Goal: Task Accomplishment & Management: Use online tool/utility

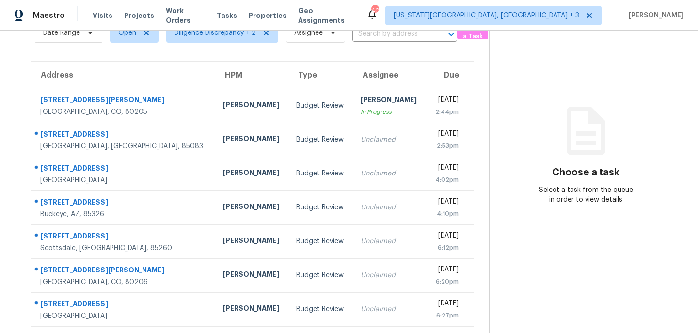
scroll to position [35, 0]
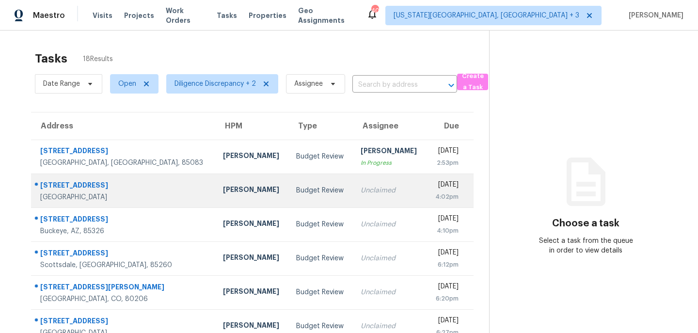
click at [364, 183] on td "Unclaimed" at bounding box center [389, 190] width 73 height 34
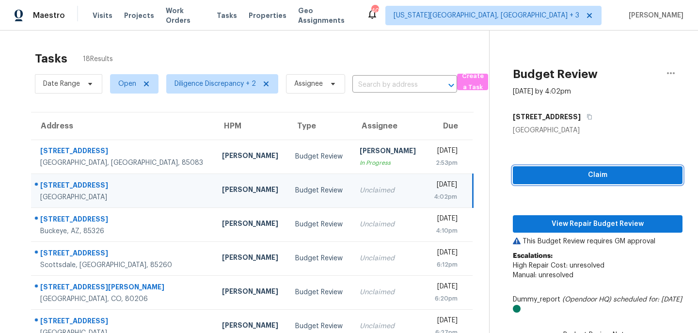
click at [546, 176] on span "Claim" at bounding box center [597, 175] width 154 height 12
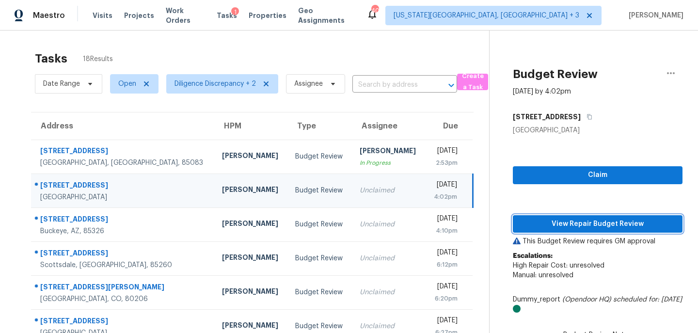
click at [552, 225] on span "View Repair Budget Review" at bounding box center [597, 224] width 154 height 12
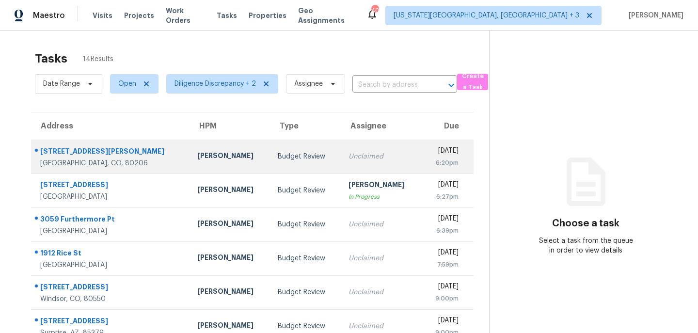
click at [429, 151] on div "[DATE]" at bounding box center [443, 152] width 29 height 12
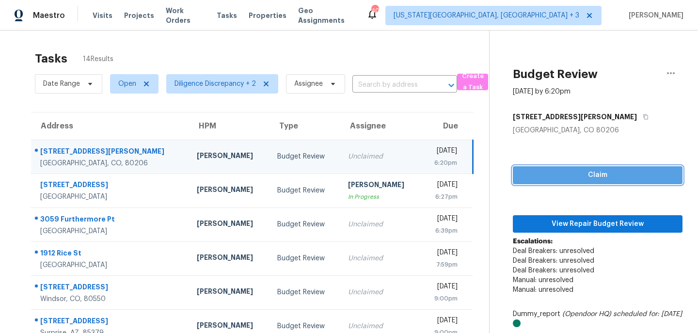
click at [555, 182] on button "Claim" at bounding box center [598, 175] width 170 height 18
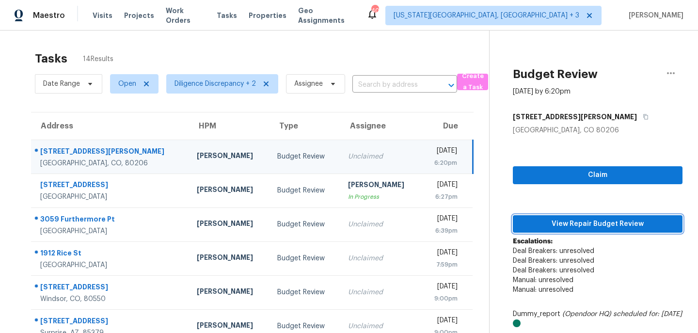
click at [559, 219] on span "View Repair Budget Review" at bounding box center [597, 224] width 154 height 12
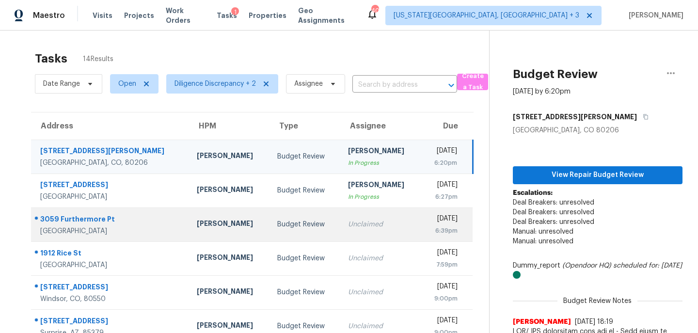
click at [280, 226] on div "Budget Review" at bounding box center [304, 225] width 55 height 10
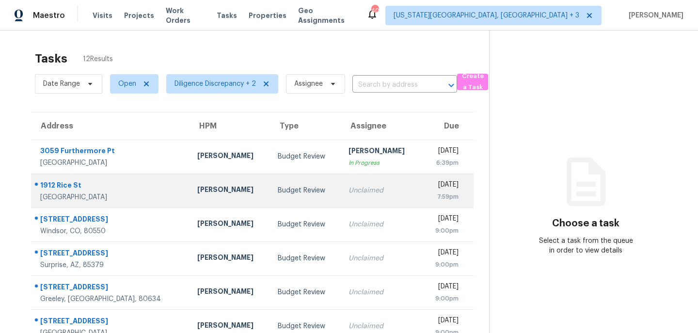
click at [346, 200] on td "Unclaimed" at bounding box center [381, 190] width 80 height 34
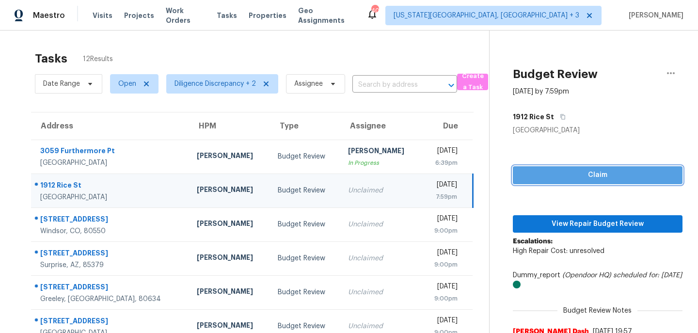
click at [558, 176] on span "Claim" at bounding box center [597, 175] width 154 height 12
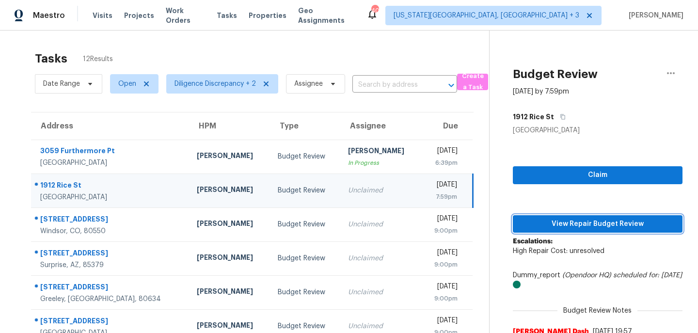
click at [558, 228] on span "View Repair Budget Review" at bounding box center [597, 224] width 154 height 12
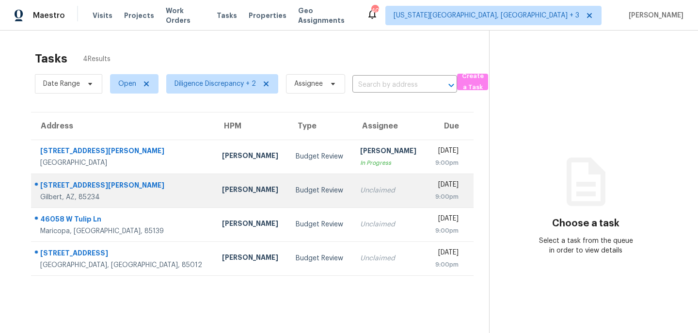
click at [434, 190] on div "[DATE]" at bounding box center [446, 186] width 24 height 12
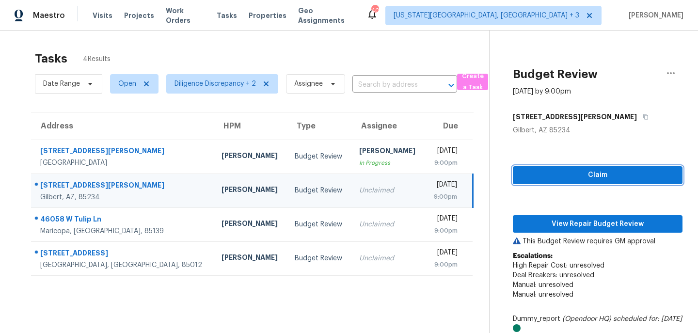
click at [576, 172] on span "Claim" at bounding box center [597, 175] width 154 height 12
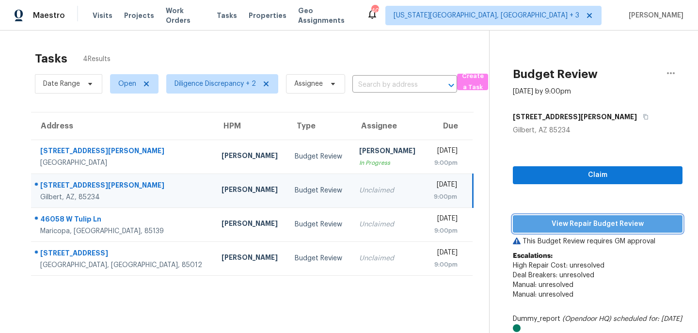
click at [567, 222] on span "View Repair Budget Review" at bounding box center [597, 224] width 154 height 12
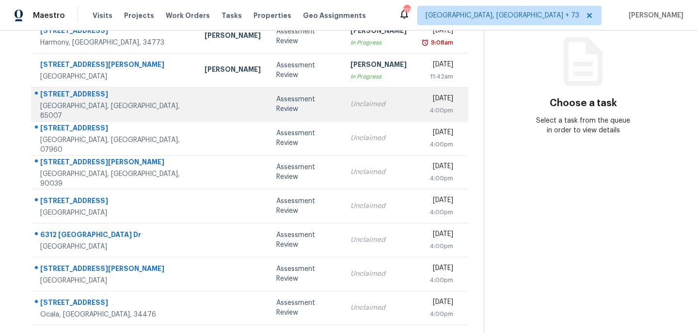
click at [352, 112] on td "Unclaimed" at bounding box center [379, 104] width 72 height 34
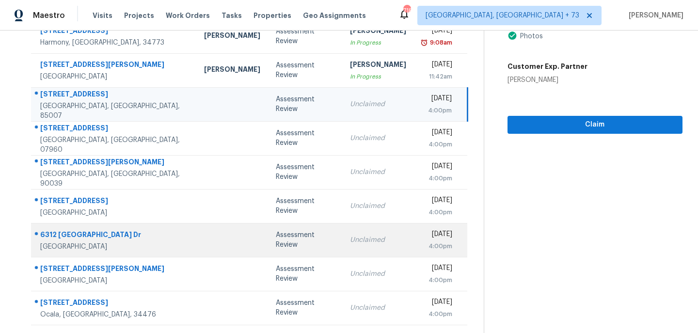
click at [268, 246] on td "Assessment Review" at bounding box center [305, 240] width 74 height 34
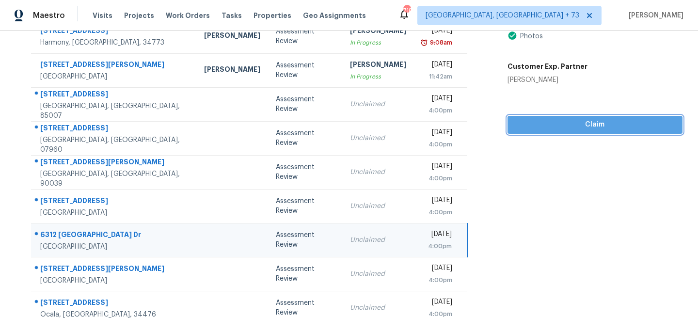
click at [586, 123] on span "Claim" at bounding box center [594, 125] width 159 height 12
click at [589, 130] on span "Claim" at bounding box center [594, 125] width 159 height 12
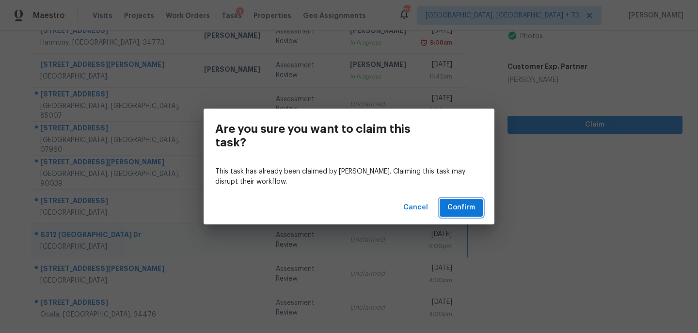
click at [469, 207] on span "Confirm" at bounding box center [461, 208] width 28 height 12
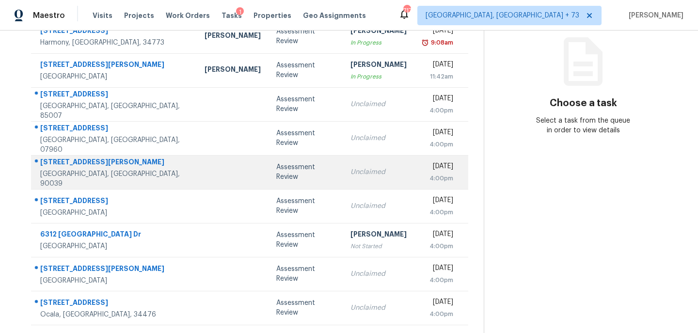
scroll to position [120, 0]
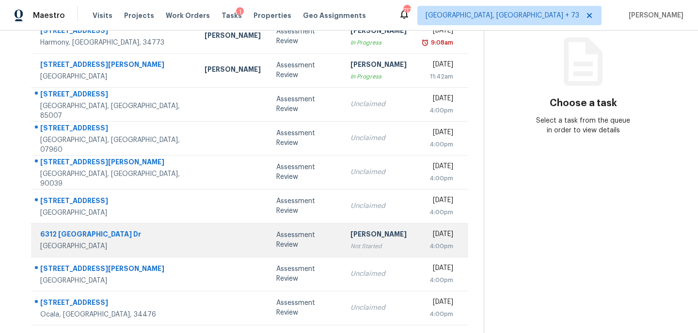
click at [350, 236] on div "[PERSON_NAME]" at bounding box center [378, 235] width 56 height 12
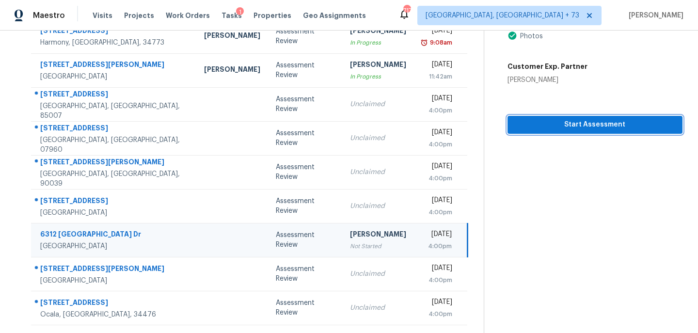
click at [566, 129] on span "Start Assessment" at bounding box center [594, 125] width 159 height 12
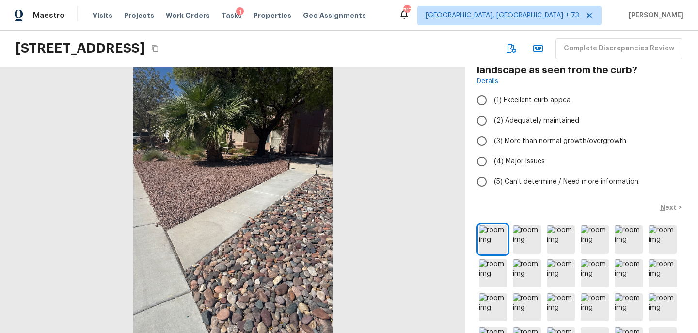
scroll to position [67, 0]
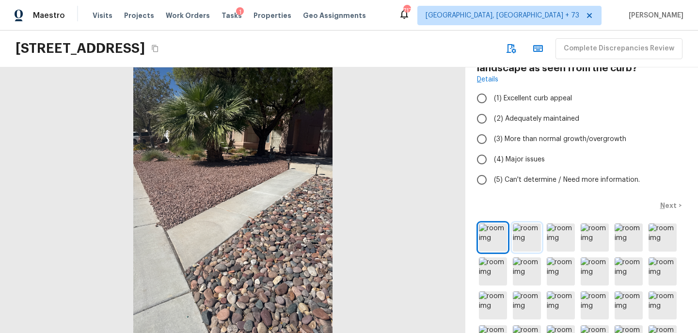
click at [522, 241] on img at bounding box center [527, 237] width 28 height 28
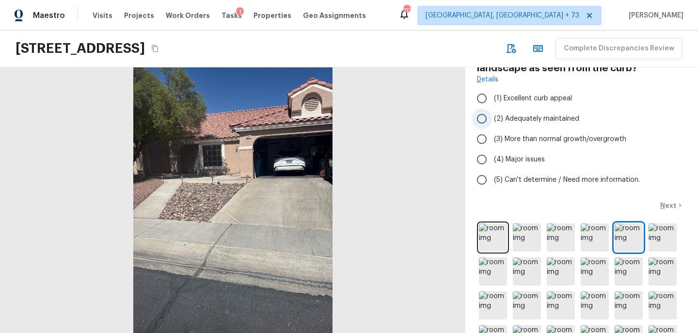
click at [554, 119] on span "(2) Adequately maintained" at bounding box center [536, 119] width 85 height 10
click at [492, 119] on input "(2) Adequately maintained" at bounding box center [482, 119] width 20 height 20
radio input "true"
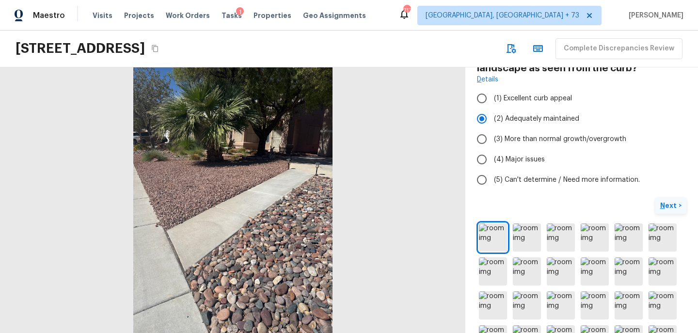
click at [666, 203] on p "Next" at bounding box center [669, 206] width 18 height 10
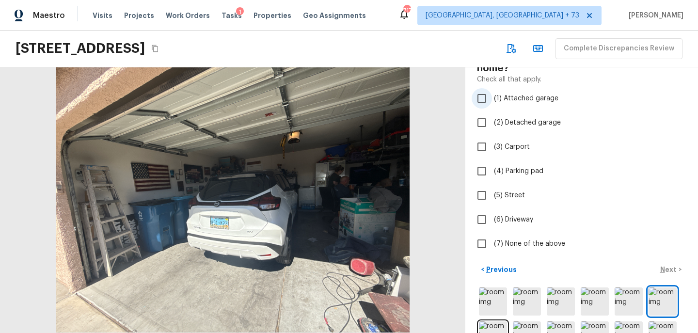
click at [542, 97] on span "(1) Attached garage" at bounding box center [526, 99] width 64 height 10
click at [492, 97] on input "(1) Attached garage" at bounding box center [482, 98] width 20 height 20
checkbox input "true"
click at [661, 272] on p "Next" at bounding box center [669, 270] width 18 height 10
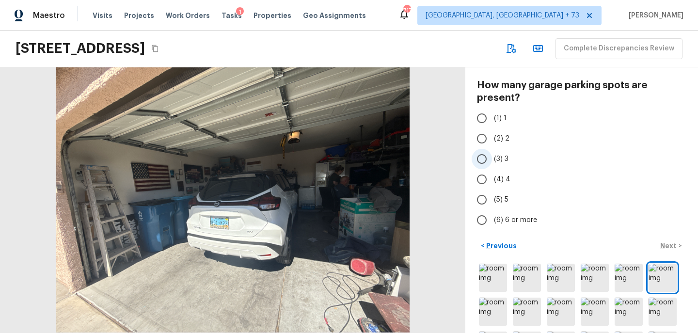
scroll to position [36, 0]
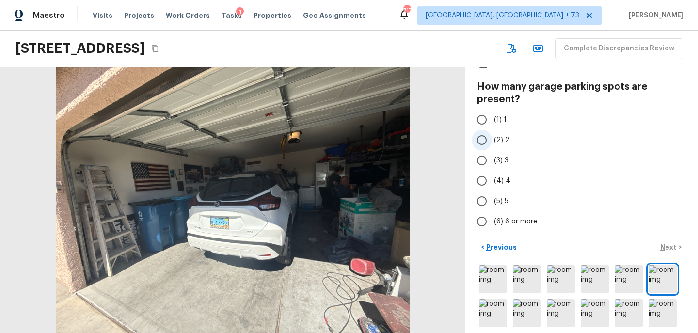
click at [511, 135] on label "(2) 2" at bounding box center [575, 140] width 207 height 20
click at [492, 135] on input "(2) 2" at bounding box center [482, 140] width 20 height 20
radio input "true"
click at [671, 245] on p "Next" at bounding box center [669, 247] width 18 height 10
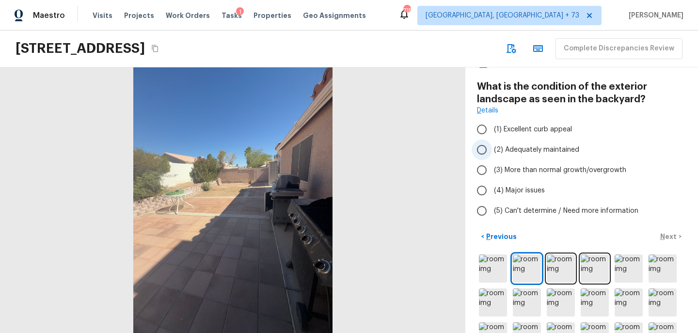
click at [565, 149] on span "(2) Adequately maintained" at bounding box center [536, 150] width 85 height 10
click at [492, 149] on input "(2) Adequately maintained" at bounding box center [482, 150] width 20 height 20
radio input "true"
click at [676, 231] on button "Next >" at bounding box center [670, 237] width 31 height 16
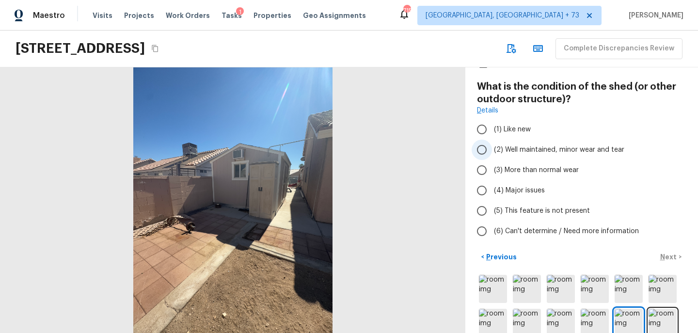
click at [613, 151] on span "(2) Well maintained, minor wear and tear" at bounding box center [559, 150] width 130 height 10
click at [492, 151] on input "(2) Well maintained, minor wear and tear" at bounding box center [482, 150] width 20 height 20
radio input "true"
click at [671, 254] on p "Next" at bounding box center [669, 257] width 18 height 10
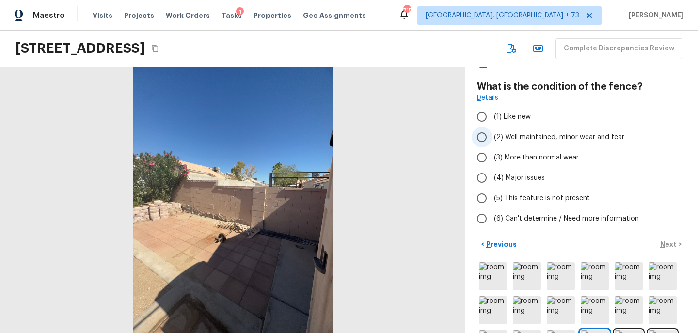
click at [579, 134] on span "(2) Well maintained, minor wear and tear" at bounding box center [559, 137] width 130 height 10
click at [492, 134] on input "(2) Well maintained, minor wear and tear" at bounding box center [482, 137] width 20 height 20
radio input "true"
click at [677, 244] on p "Next" at bounding box center [669, 244] width 18 height 10
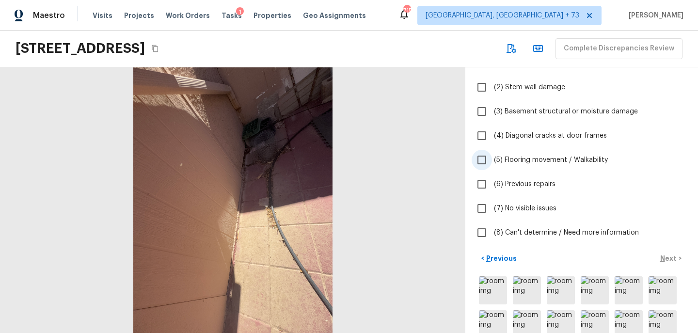
scroll to position [110, 0]
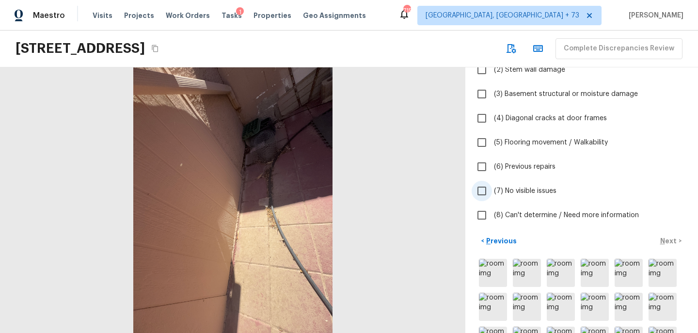
click at [541, 192] on span "(7) No visible issues" at bounding box center [525, 191] width 63 height 10
click at [492, 192] on input "(7) No visible issues" at bounding box center [482, 191] width 20 height 20
checkbox input "true"
click at [663, 239] on p "Next" at bounding box center [669, 241] width 18 height 10
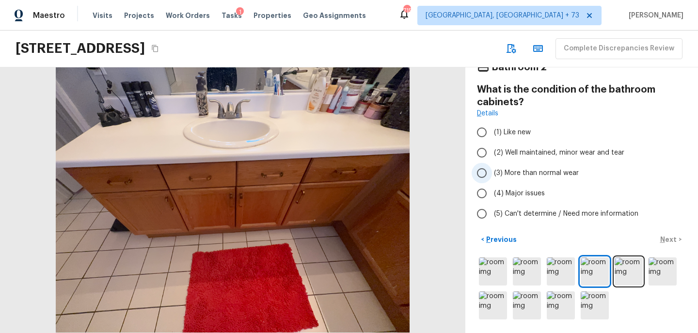
scroll to position [33, 0]
click at [587, 152] on span "(2) Well maintained, minor wear and tear" at bounding box center [559, 153] width 130 height 10
click at [492, 152] on input "(2) Well maintained, minor wear and tear" at bounding box center [482, 152] width 20 height 20
radio input "true"
click at [665, 238] on p "Next" at bounding box center [669, 240] width 18 height 10
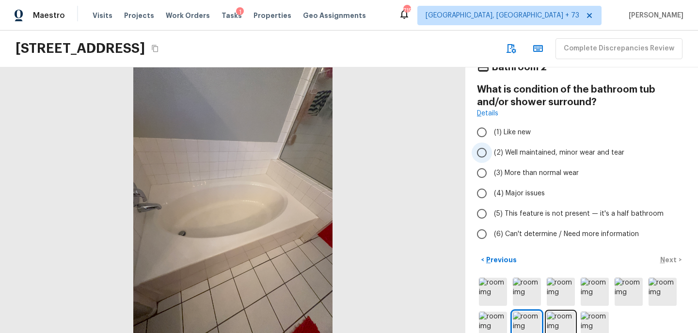
click at [607, 158] on label "(2) Well maintained, minor wear and tear" at bounding box center [575, 152] width 207 height 20
click at [492, 158] on input "(2) Well maintained, minor wear and tear" at bounding box center [482, 152] width 20 height 20
radio input "true"
click at [674, 262] on p "Next" at bounding box center [669, 260] width 18 height 10
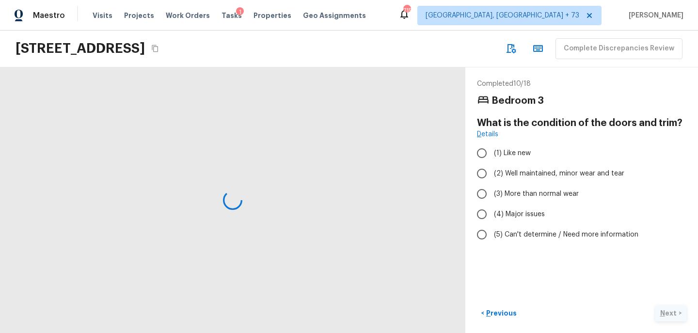
scroll to position [0, 0]
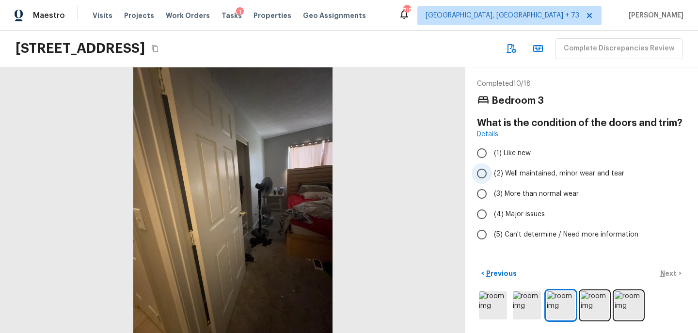
click at [579, 177] on span "(2) Well maintained, minor wear and tear" at bounding box center [559, 174] width 130 height 10
click at [492, 177] on input "(2) Well maintained, minor wear and tear" at bounding box center [482, 173] width 20 height 20
radio input "true"
click at [668, 273] on p "Next" at bounding box center [669, 273] width 18 height 10
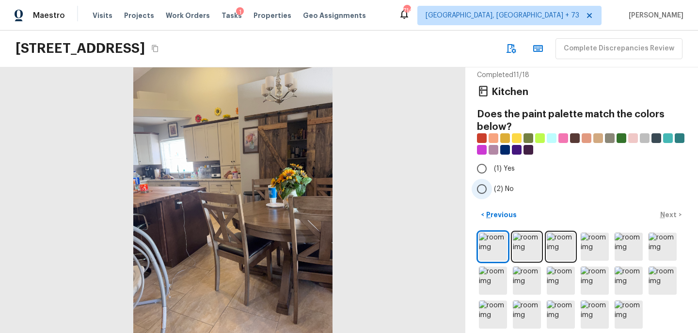
scroll to position [11, 0]
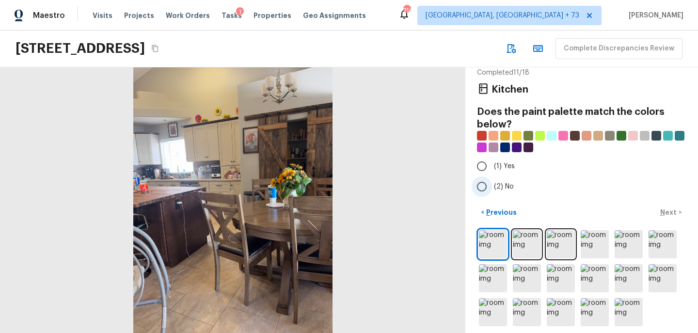
click at [504, 190] on span "(2) No" at bounding box center [504, 187] width 20 height 10
click at [492, 190] on input "(2) No" at bounding box center [482, 186] width 20 height 20
radio input "true"
click at [668, 208] on p "Next" at bounding box center [669, 212] width 18 height 10
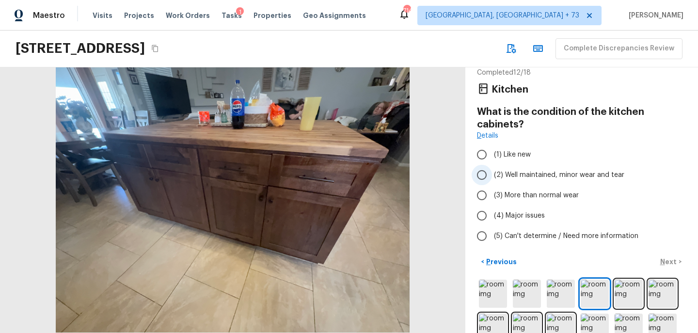
click at [608, 173] on span "(2) Well maintained, minor wear and tear" at bounding box center [559, 175] width 130 height 10
click at [492, 173] on input "(2) Well maintained, minor wear and tear" at bounding box center [482, 175] width 20 height 20
radio input "true"
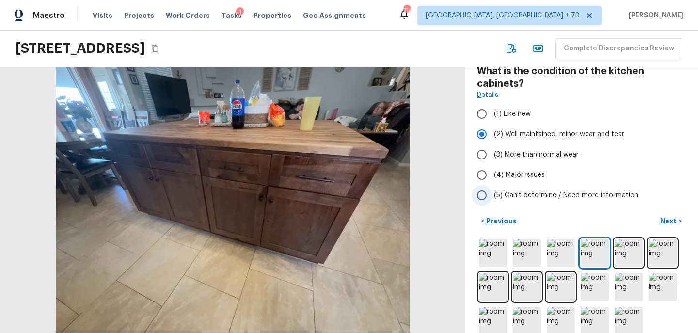
scroll to position [63, 0]
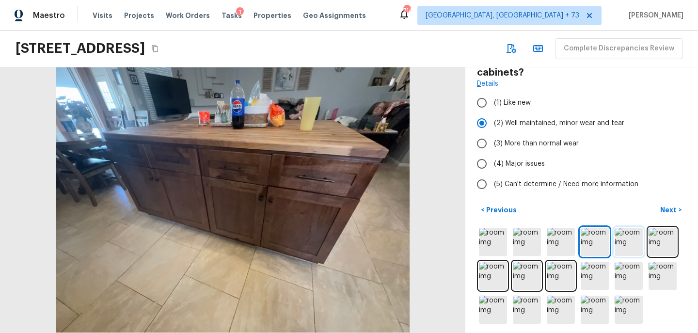
click at [630, 236] on img at bounding box center [628, 242] width 28 height 28
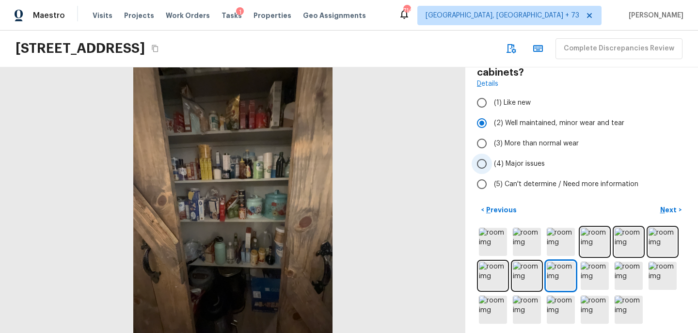
scroll to position [65, 0]
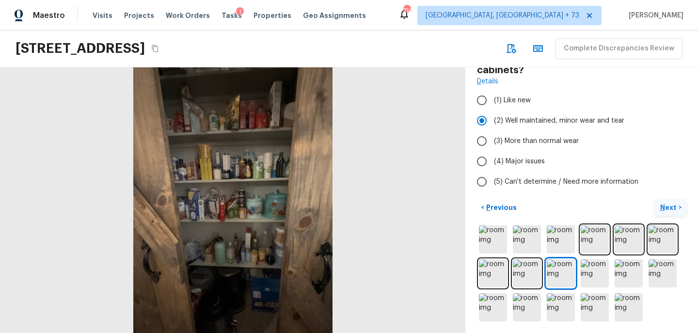
click at [669, 208] on p "Next" at bounding box center [669, 208] width 18 height 10
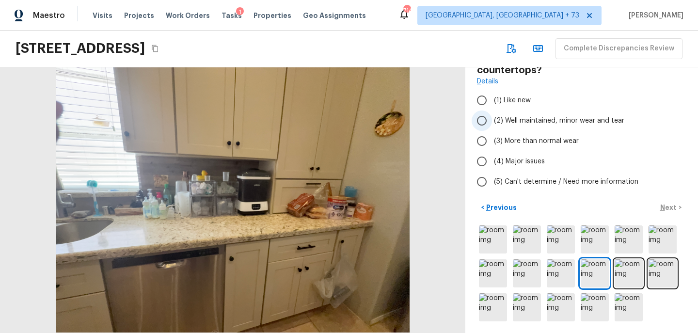
click at [555, 123] on span "(2) Well maintained, minor wear and tear" at bounding box center [559, 121] width 130 height 10
click at [492, 123] on input "(2) Well maintained, minor wear and tear" at bounding box center [482, 120] width 20 height 20
radio input "true"
click at [673, 205] on p "Next" at bounding box center [669, 208] width 18 height 10
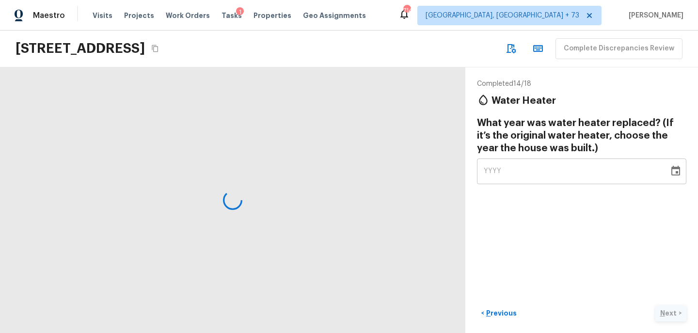
scroll to position [0, 0]
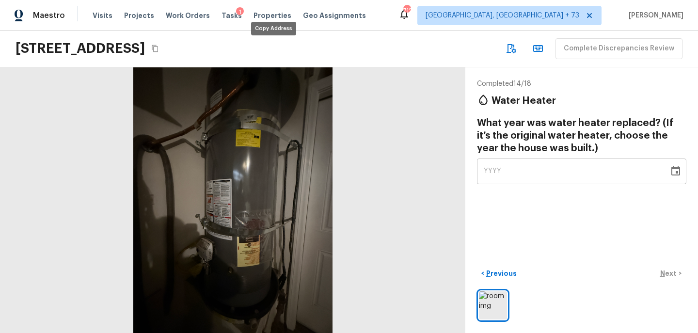
click at [161, 52] on div "6312 Belgium Dr, Las Vegas, NV 89122" at bounding box center [89, 48] width 146 height 17
click at [161, 45] on button "Copy Address" at bounding box center [155, 48] width 13 height 13
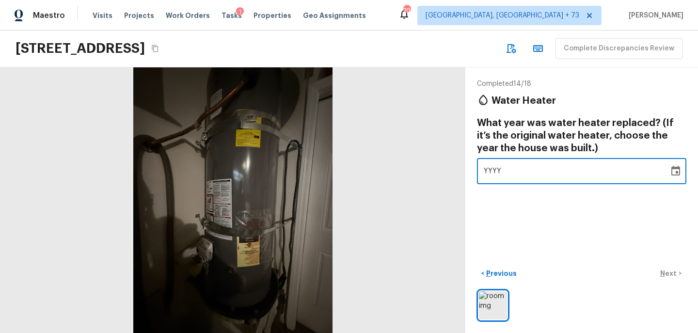
click at [504, 173] on div "YYYY" at bounding box center [573, 171] width 178 height 26
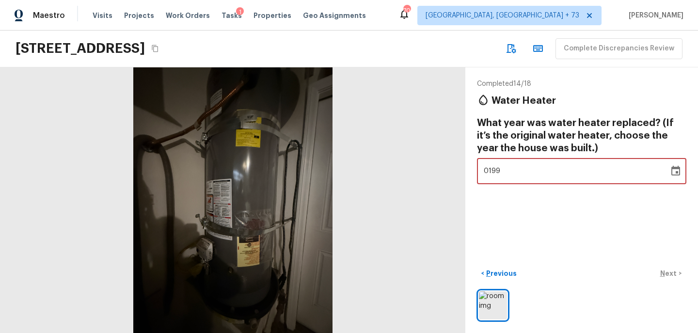
type input "1998"
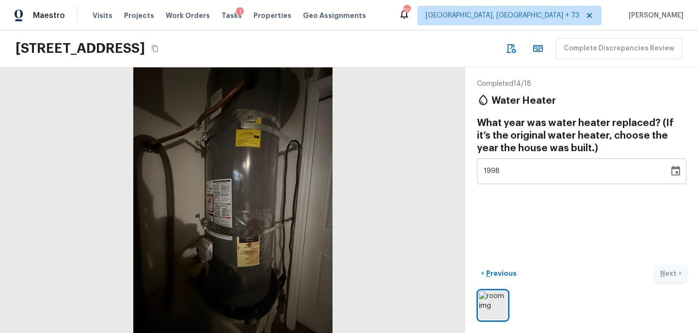
click at [670, 271] on div "< Previous Next >" at bounding box center [581, 274] width 209 height 16
click at [665, 267] on button "Next >" at bounding box center [670, 274] width 31 height 16
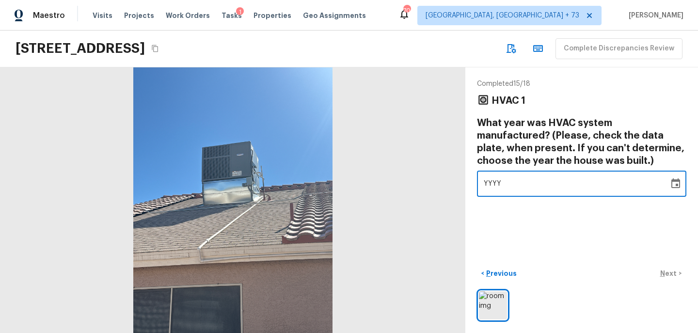
click at [510, 190] on div "YYYY" at bounding box center [573, 184] width 178 height 26
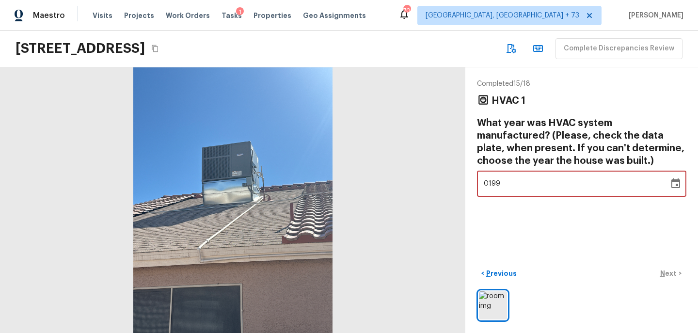
type input "1998"
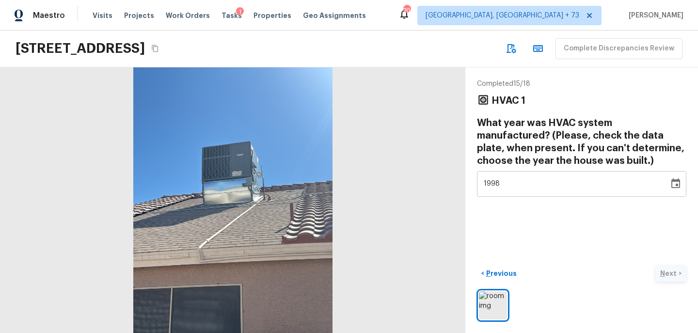
click at [666, 267] on div "< Previous Next >" at bounding box center [581, 274] width 209 height 16
click at [670, 268] on p "Next" at bounding box center [669, 273] width 18 height 10
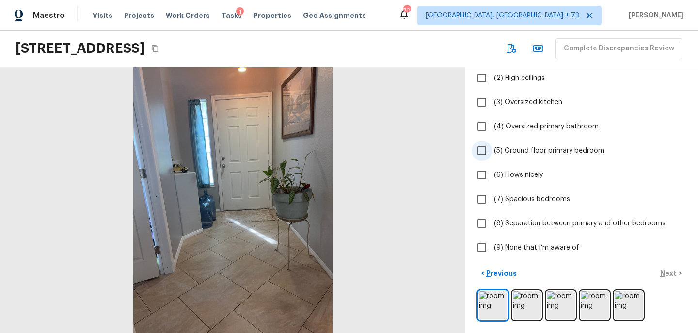
scroll to position [99, 0]
click at [522, 304] on img at bounding box center [527, 305] width 28 height 28
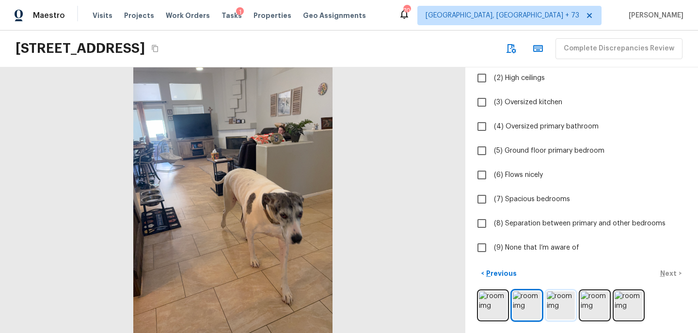
click at [564, 305] on img at bounding box center [561, 305] width 28 height 28
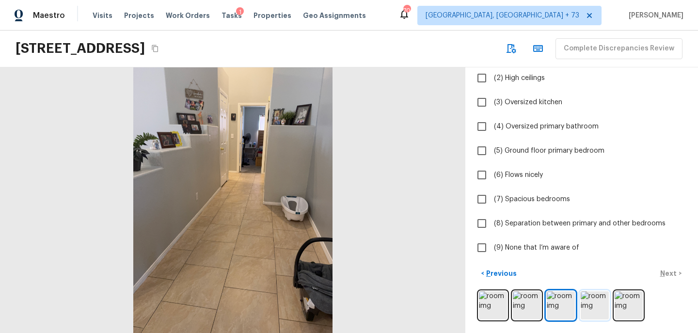
click at [588, 308] on img at bounding box center [595, 305] width 28 height 28
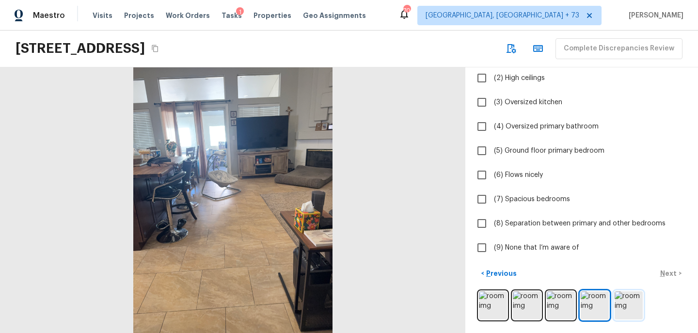
click at [619, 305] on img at bounding box center [628, 305] width 28 height 28
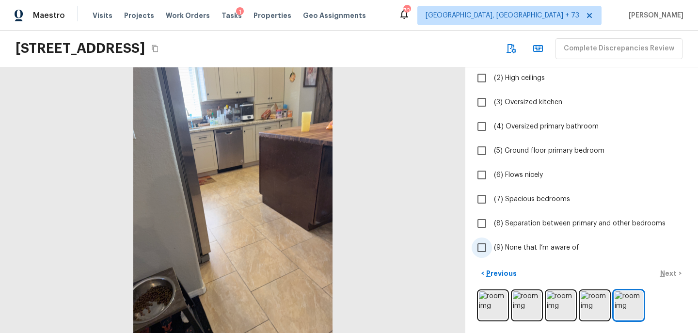
click at [547, 243] on span "(9) None that I’m aware of" at bounding box center [536, 248] width 85 height 10
click at [492, 242] on input "(9) None that I’m aware of" at bounding box center [482, 247] width 20 height 20
checkbox input "true"
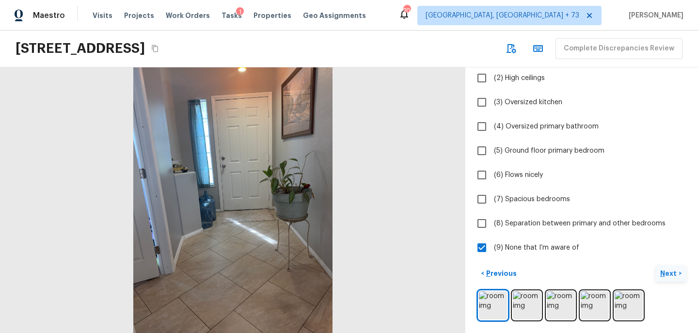
click at [665, 269] on p "Next" at bounding box center [669, 273] width 18 height 10
click at [559, 244] on span "(9) None that I’m aware of" at bounding box center [536, 248] width 85 height 10
click at [492, 244] on input "(9) None that I’m aware of" at bounding box center [482, 247] width 20 height 20
checkbox input "true"
click at [676, 272] on p "Next" at bounding box center [669, 273] width 18 height 10
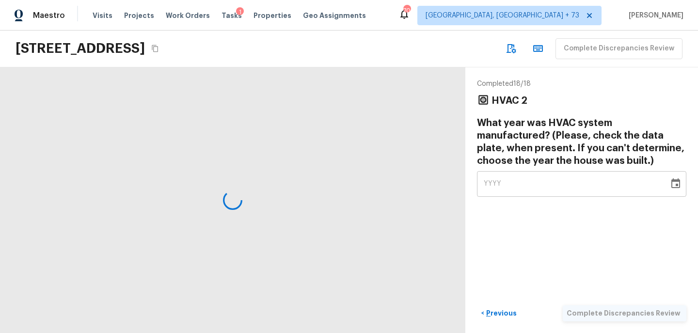
scroll to position [0, 0]
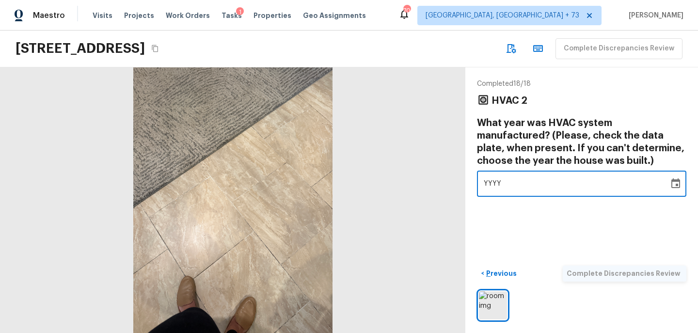
click at [543, 180] on div "YYYY" at bounding box center [573, 184] width 178 height 26
type input "1998"
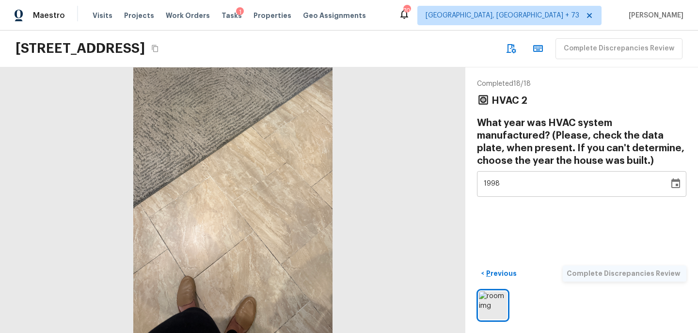
click at [605, 275] on div "< Previous Complete Discrepancies Review" at bounding box center [581, 274] width 209 height 16
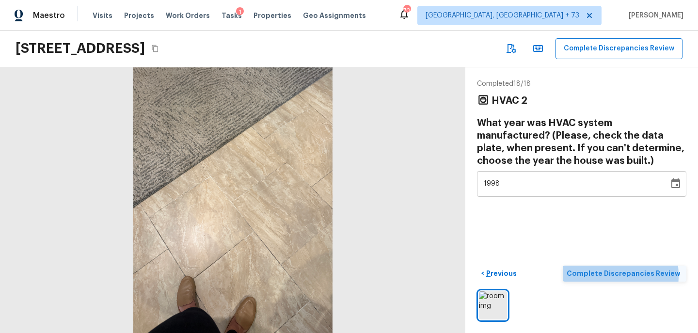
click at [605, 275] on p "Complete Discrepancies Review" at bounding box center [624, 273] width 116 height 10
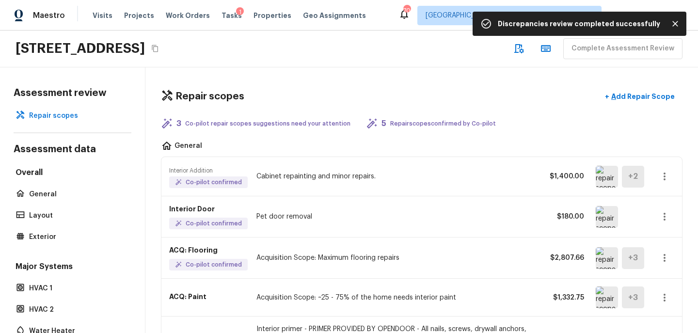
click at [616, 181] on img at bounding box center [607, 177] width 22 height 22
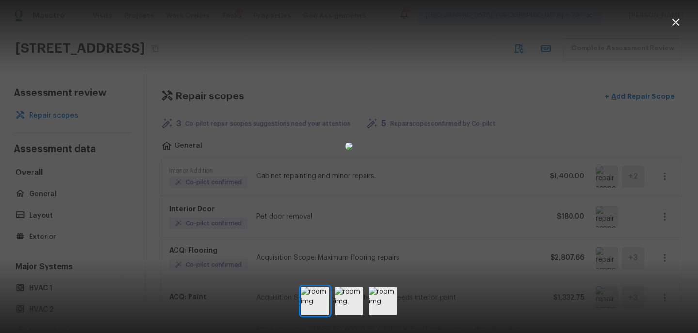
click at [587, 117] on div at bounding box center [349, 146] width 698 height 261
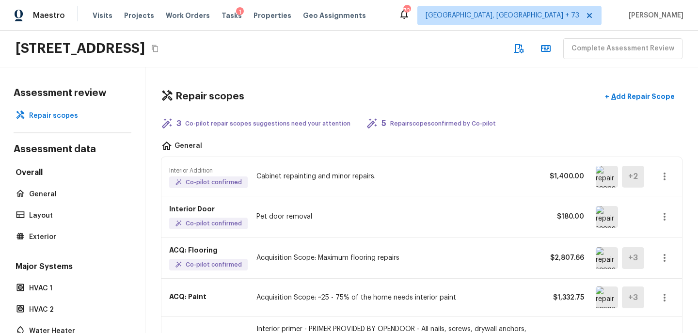
click at [669, 171] on icon "button" at bounding box center [665, 177] width 12 height 12
click at [666, 231] on li "Remove" at bounding box center [667, 233] width 45 height 29
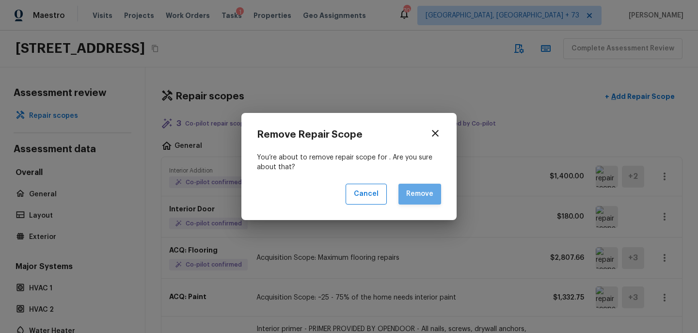
click at [418, 192] on button "Remove" at bounding box center [419, 194] width 43 height 21
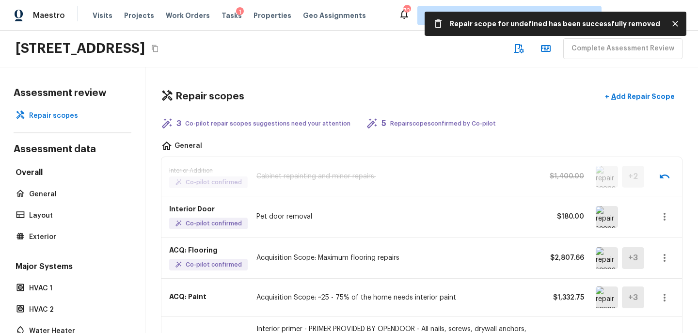
click at [605, 219] on img at bounding box center [607, 217] width 22 height 22
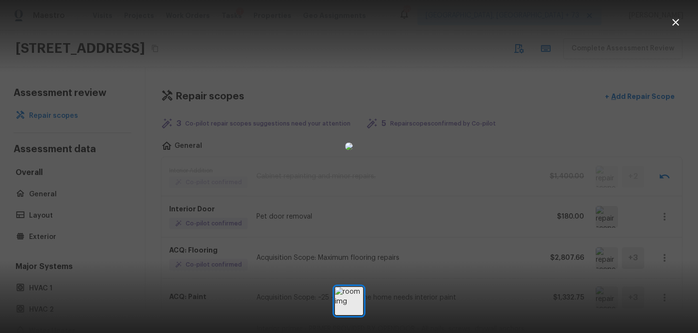
click at [541, 200] on div at bounding box center [349, 146] width 698 height 261
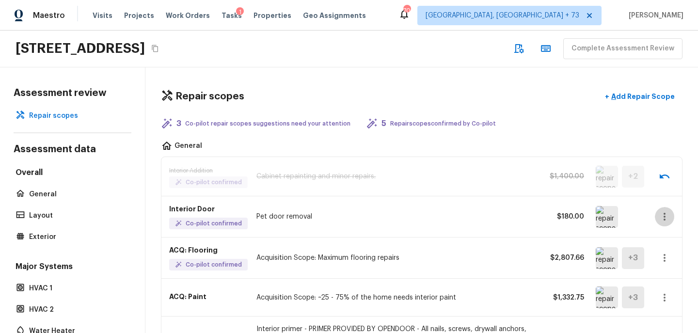
click at [670, 217] on button "button" at bounding box center [664, 216] width 19 height 19
click at [658, 245] on li "Edit" at bounding box center [667, 244] width 45 height 29
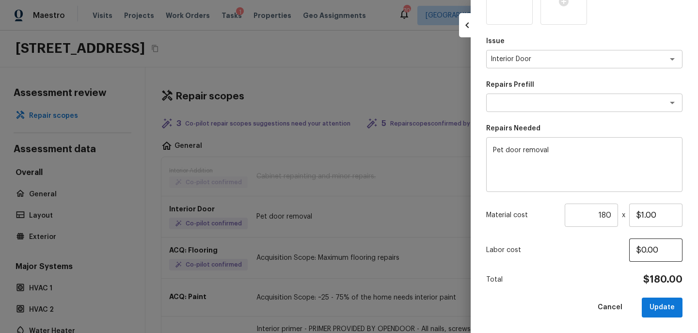
scroll to position [152, 0]
click at [610, 216] on input "180" at bounding box center [591, 215] width 53 height 23
type input "1"
type input "280"
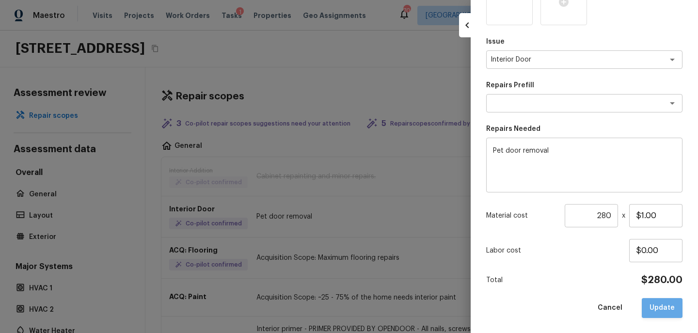
click at [669, 308] on button "Update" at bounding box center [662, 308] width 41 height 20
type input "1"
type input "$0.00"
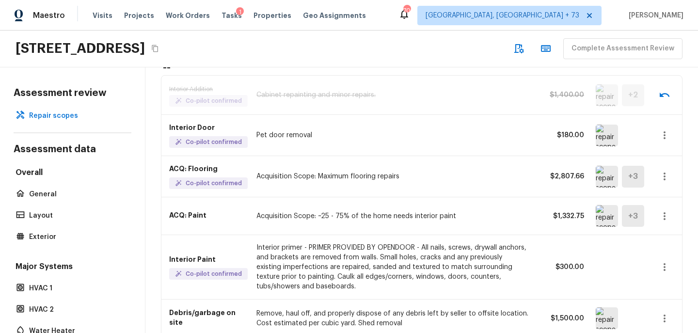
scroll to position [86, 0]
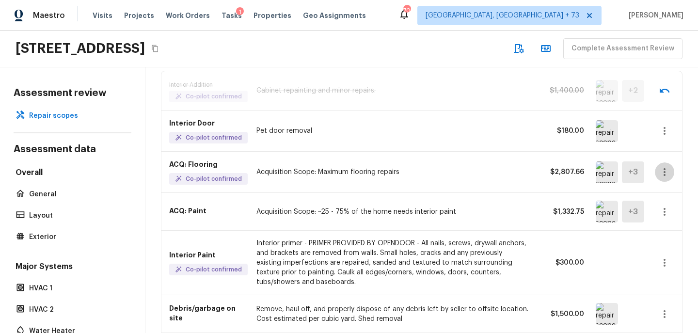
click at [661, 173] on icon "button" at bounding box center [665, 172] width 12 height 12
click at [648, 215] on li "Remove" at bounding box center [667, 228] width 45 height 29
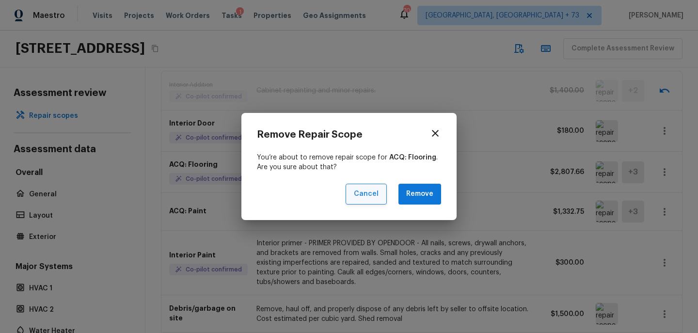
click at [379, 192] on button "Cancel" at bounding box center [366, 194] width 41 height 21
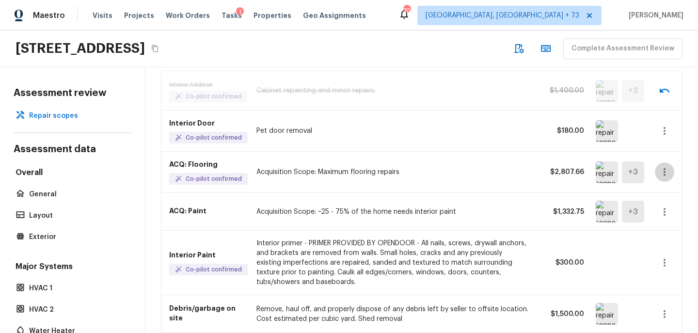
click at [662, 174] on icon "button" at bounding box center [665, 172] width 12 height 12
click at [661, 204] on li "Edit" at bounding box center [667, 199] width 45 height 29
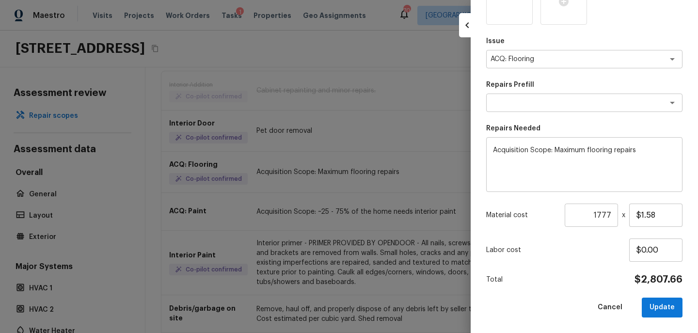
scroll to position [206, 0]
click at [618, 308] on button "Cancel" at bounding box center [610, 308] width 40 height 20
type input "1"
type input "$0.00"
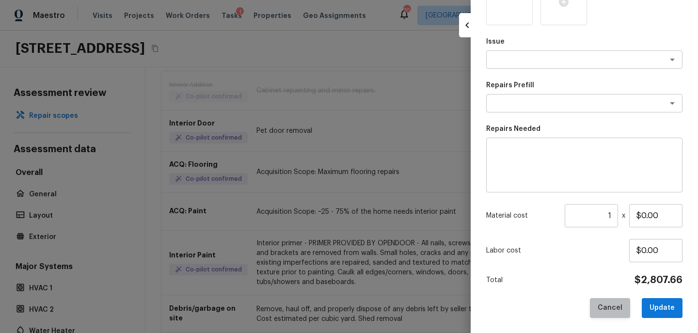
scroll to position [152, 0]
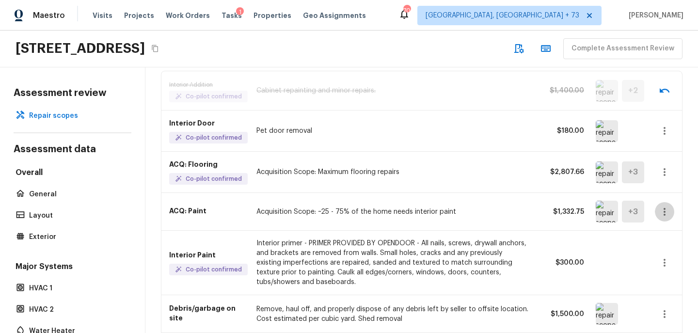
click at [670, 214] on icon "button" at bounding box center [665, 212] width 12 height 12
click at [663, 235] on li "Edit" at bounding box center [667, 239] width 45 height 29
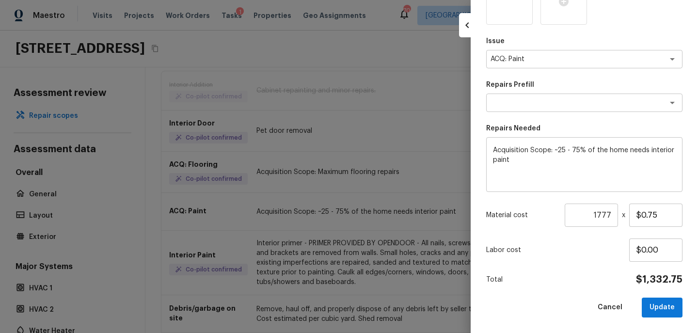
scroll to position [206, 0]
click at [662, 215] on input "$0.75" at bounding box center [655, 215] width 53 height 23
click at [664, 220] on input "$1.00" at bounding box center [655, 215] width 53 height 23
type input "$1.20"
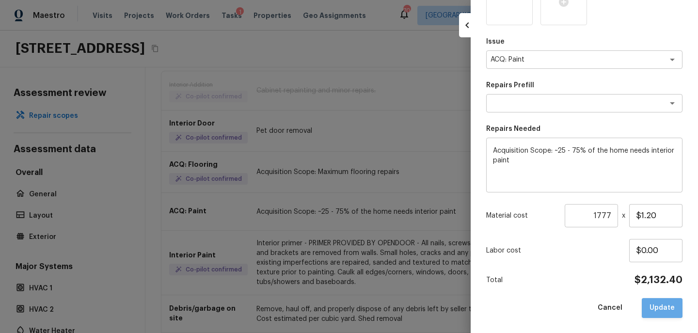
click at [671, 302] on button "Update" at bounding box center [662, 308] width 41 height 20
type input "1"
type input "$0.00"
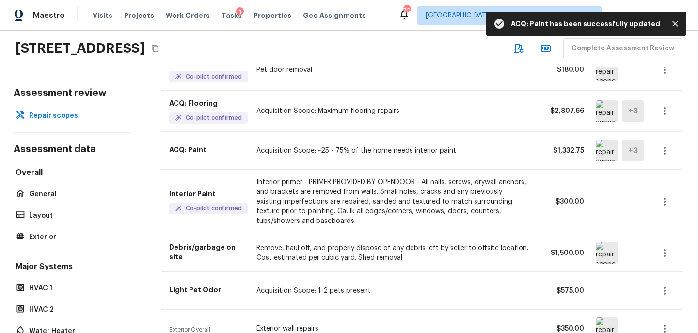
scroll to position [182, 0]
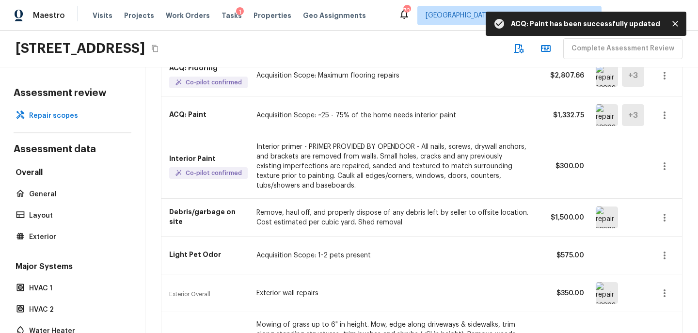
click at [607, 111] on img at bounding box center [607, 115] width 22 height 22
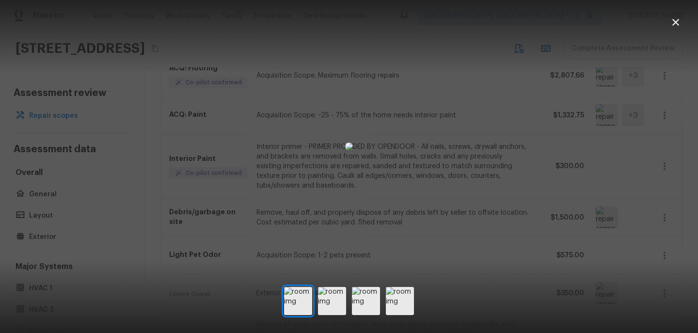
click at [353, 150] on img at bounding box center [349, 146] width 8 height 8
click at [330, 305] on img at bounding box center [332, 301] width 28 height 28
click at [364, 308] on img at bounding box center [366, 301] width 28 height 28
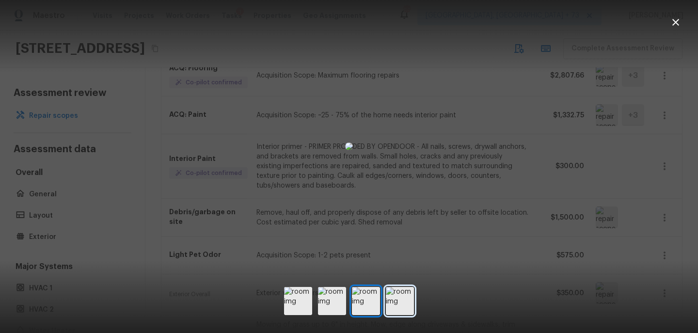
click at [394, 306] on img at bounding box center [400, 301] width 28 height 28
click at [490, 280] on div at bounding box center [349, 166] width 698 height 333
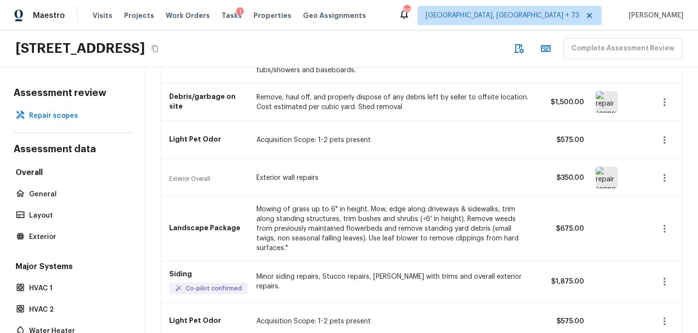
scroll to position [308, 0]
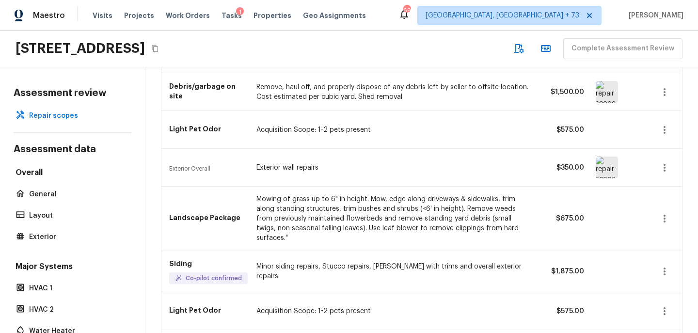
click at [607, 163] on img at bounding box center [607, 168] width 22 height 22
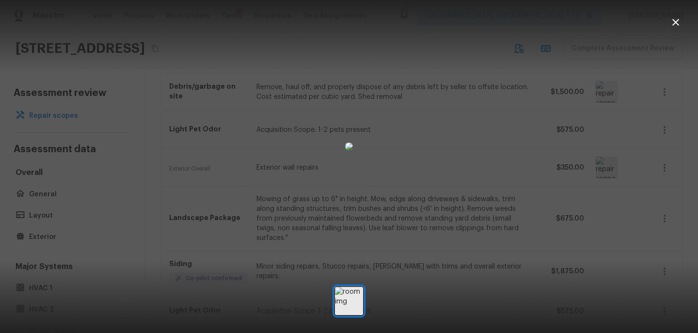
click at [542, 208] on div at bounding box center [349, 146] width 698 height 261
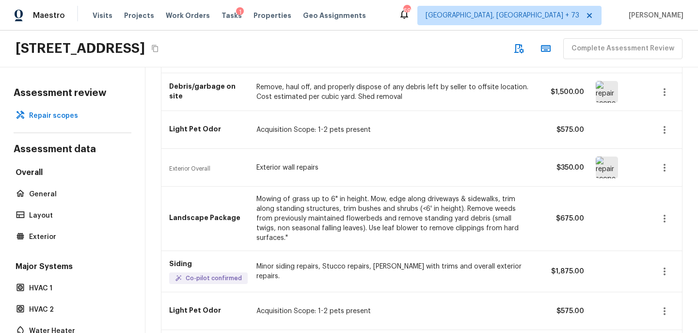
click at [668, 164] on icon "button" at bounding box center [665, 168] width 12 height 12
click at [658, 196] on li "Edit" at bounding box center [667, 195] width 45 height 29
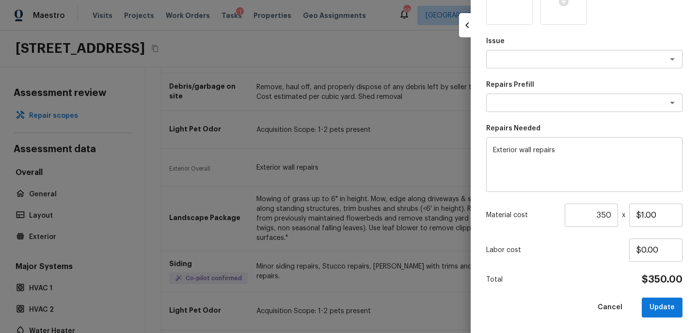
scroll to position [152, 0]
click at [607, 216] on input "350" at bounding box center [591, 215] width 53 height 23
type input "600"
click at [671, 307] on button "Update" at bounding box center [662, 308] width 41 height 20
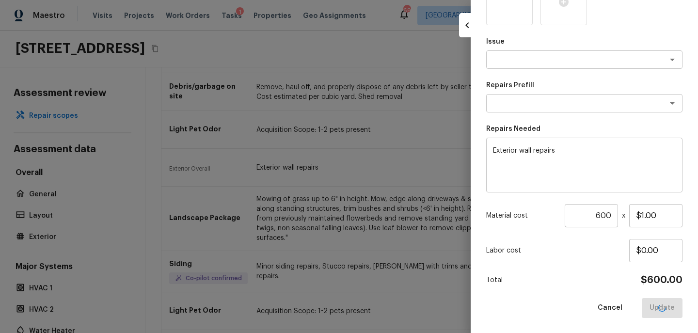
type input "1"
type input "$0.00"
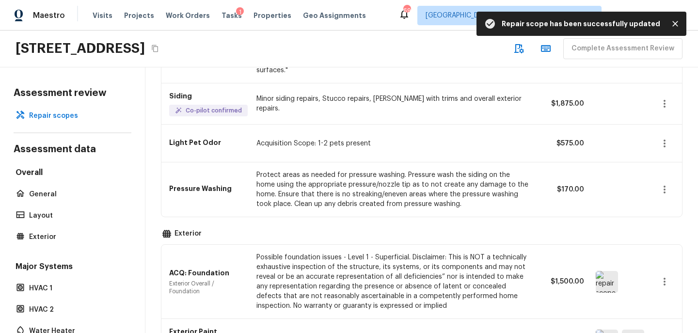
scroll to position [509, 0]
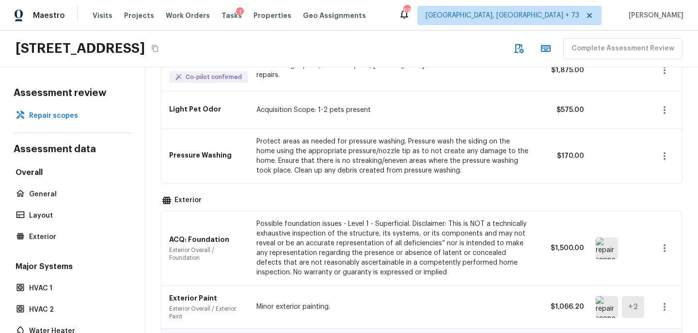
click at [604, 244] on img at bounding box center [607, 248] width 22 height 22
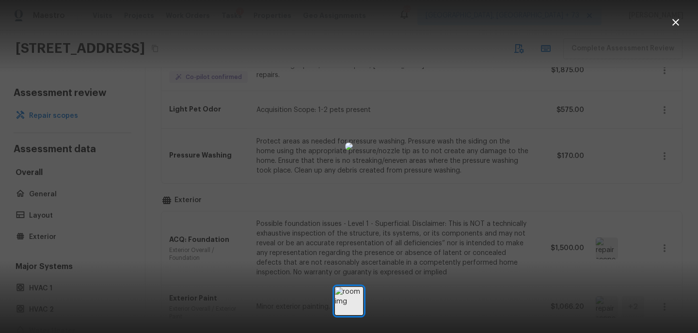
click at [572, 210] on div at bounding box center [349, 146] width 698 height 261
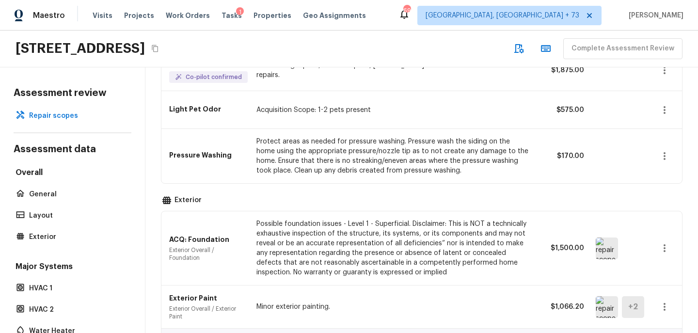
click at [667, 242] on icon "button" at bounding box center [665, 248] width 12 height 12
click at [651, 281] on li "Remove" at bounding box center [660, 277] width 63 height 29
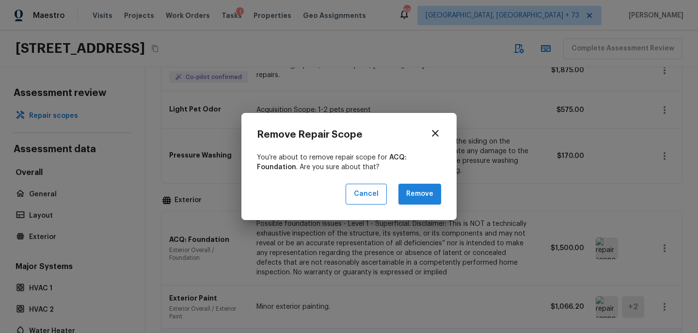
click at [415, 191] on button "Remove" at bounding box center [419, 194] width 43 height 21
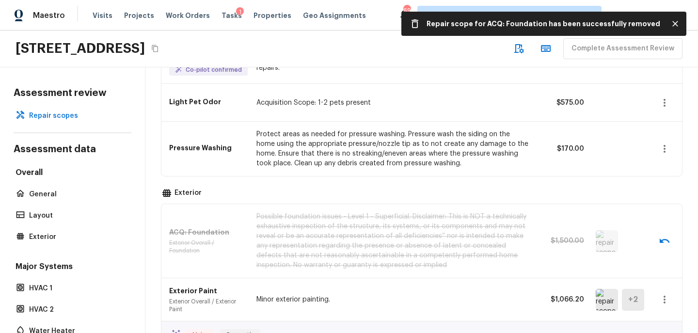
scroll to position [520, 0]
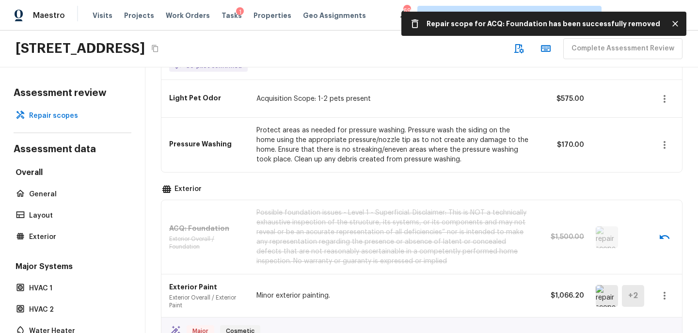
click at [610, 288] on img at bounding box center [607, 296] width 22 height 22
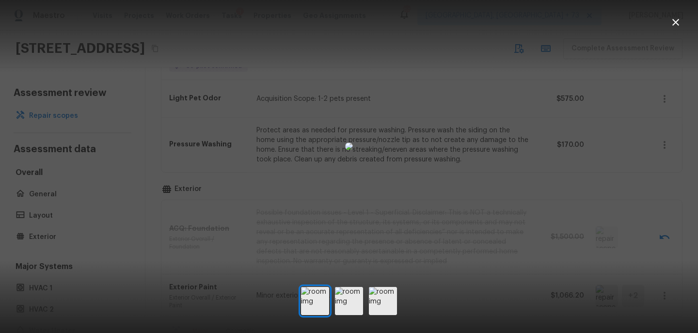
click at [540, 163] on div at bounding box center [349, 146] width 698 height 261
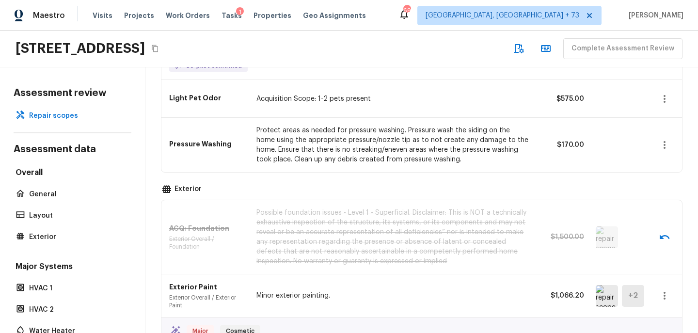
click at [669, 290] on icon "button" at bounding box center [665, 296] width 12 height 12
click at [650, 285] on li "Remove" at bounding box center [660, 277] width 63 height 29
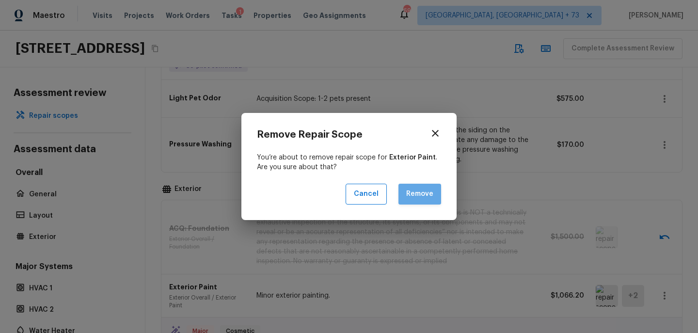
click at [432, 190] on button "Remove" at bounding box center [419, 194] width 43 height 21
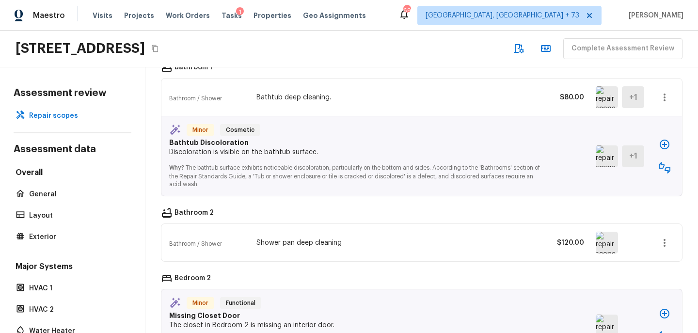
scroll to position [858, 0]
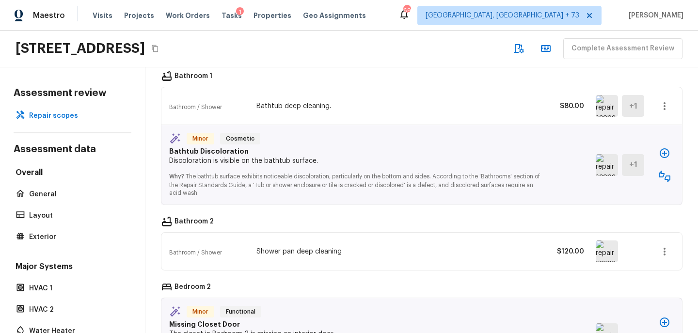
click at [604, 154] on img at bounding box center [607, 165] width 22 height 22
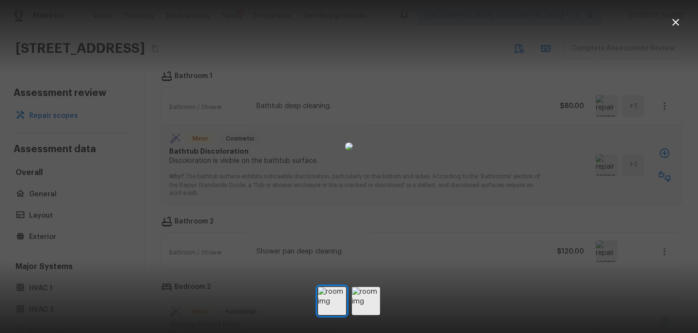
click at [601, 157] on div at bounding box center [349, 146] width 698 height 261
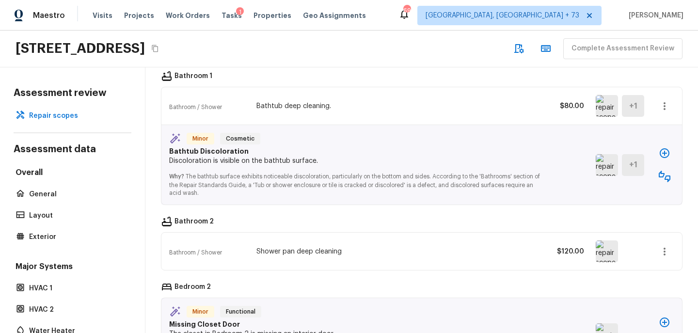
click at [606, 247] on img at bounding box center [607, 251] width 22 height 22
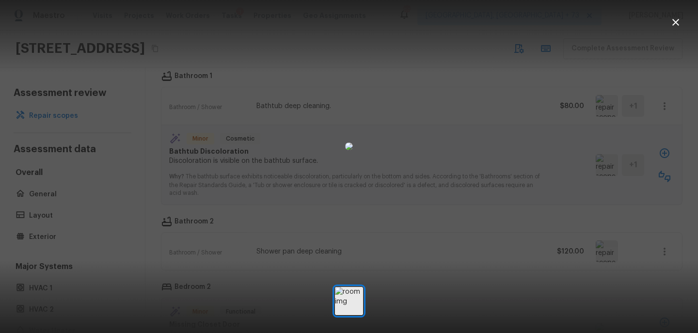
click at [578, 263] on div at bounding box center [349, 146] width 698 height 261
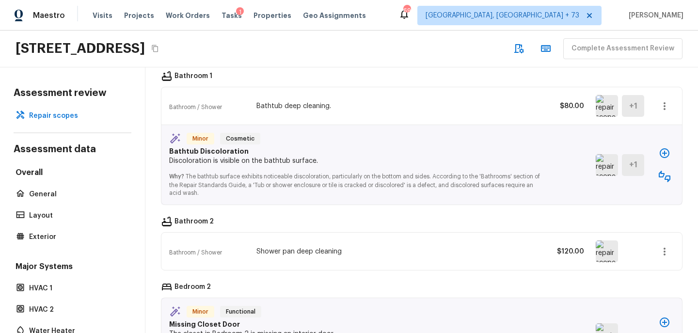
click at [613, 154] on img at bounding box center [607, 165] width 22 height 22
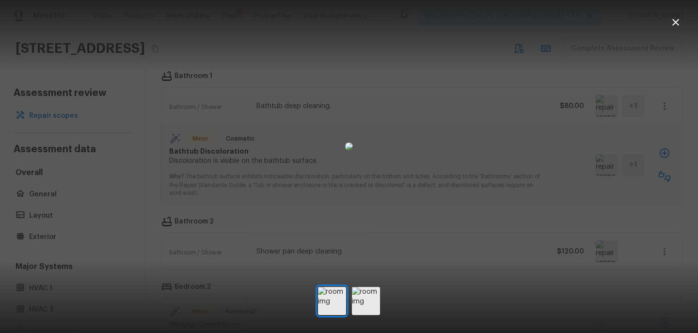
click at [582, 177] on div at bounding box center [349, 146] width 698 height 261
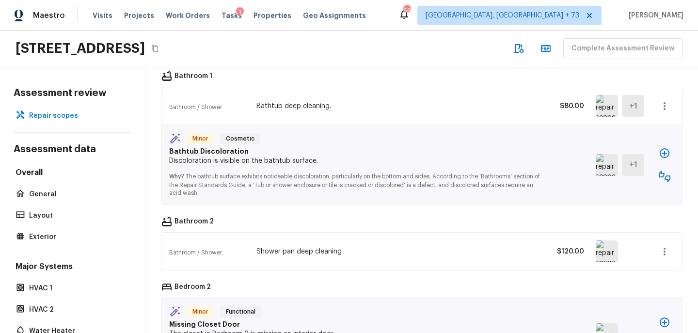
click at [662, 171] on icon "button" at bounding box center [665, 177] width 12 height 12
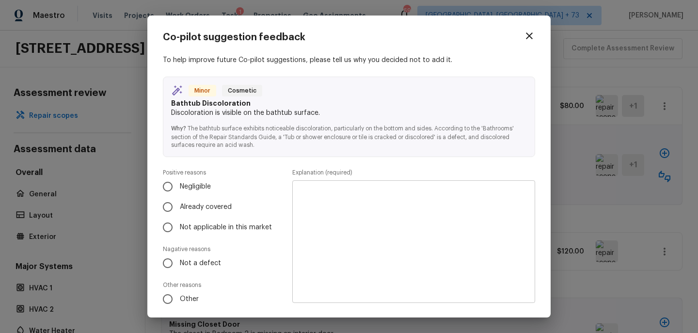
click at [526, 33] on icon "button" at bounding box center [529, 36] width 12 height 12
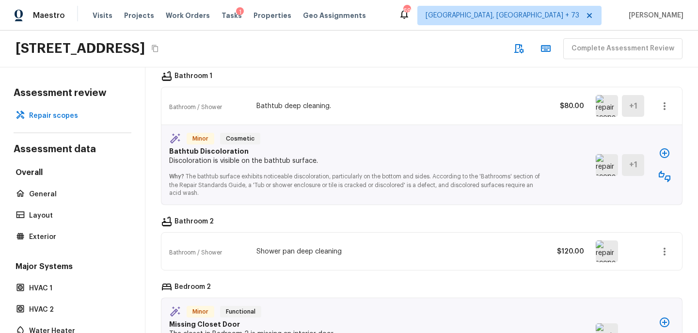
click at [606, 157] on img at bounding box center [607, 165] width 22 height 22
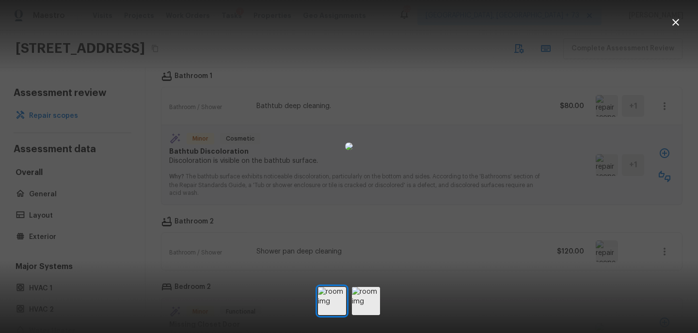
click at [595, 189] on div at bounding box center [349, 146] width 698 height 261
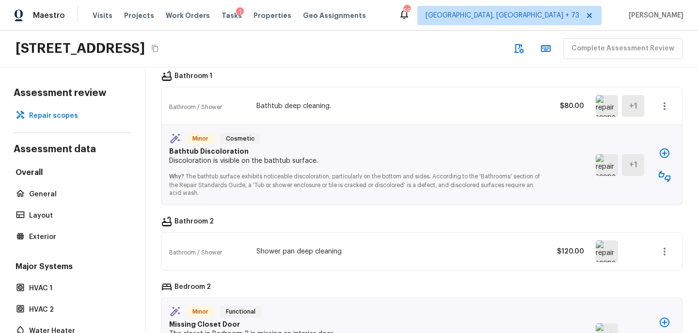
click at [667, 171] on icon "button" at bounding box center [665, 177] width 12 height 12
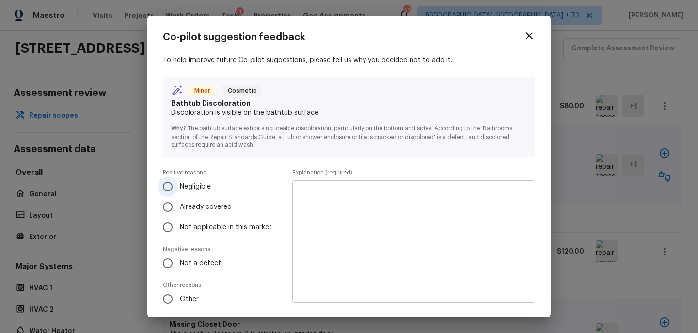
click at [204, 190] on span "Negligible" at bounding box center [195, 187] width 31 height 10
click at [178, 190] on input "Negligible" at bounding box center [167, 186] width 20 height 20
radio input "true"
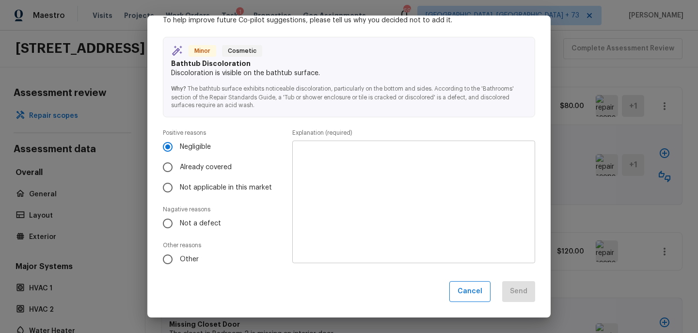
scroll to position [39, 0]
click at [396, 210] on textarea at bounding box center [413, 202] width 229 height 107
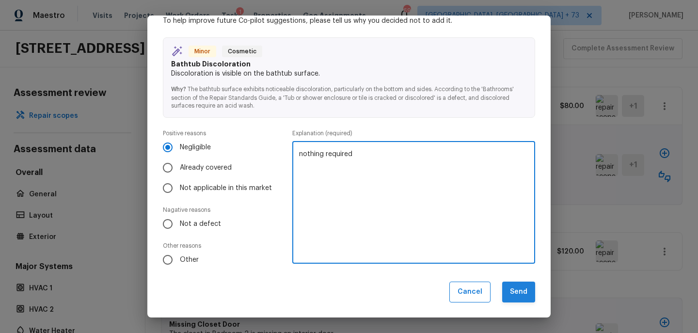
type textarea "nothing required"
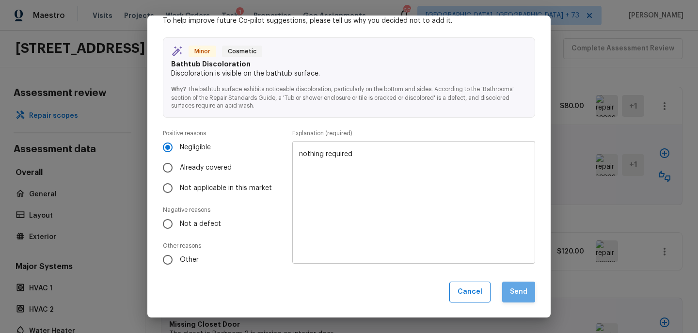
click at [513, 293] on button "Send" at bounding box center [518, 292] width 33 height 21
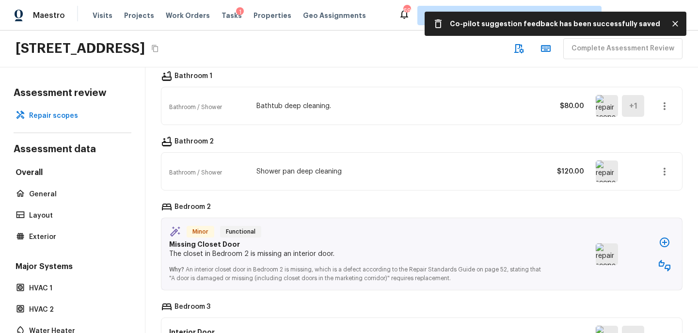
click at [614, 243] on img at bounding box center [607, 254] width 22 height 22
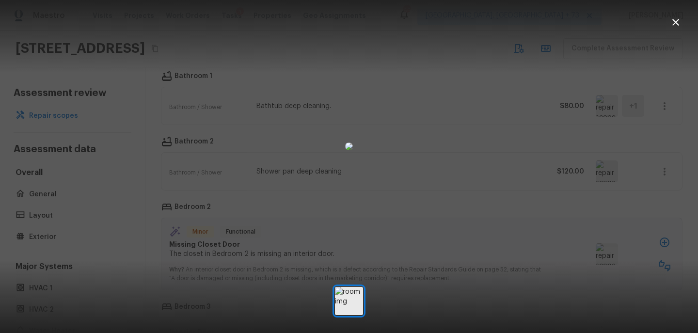
click at [590, 254] on div at bounding box center [349, 146] width 698 height 261
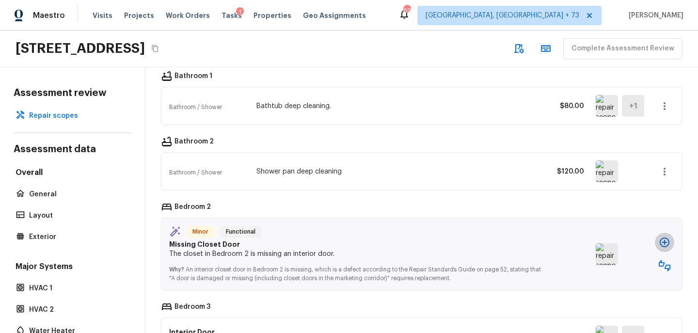
click at [669, 236] on icon "button" at bounding box center [665, 242] width 12 height 12
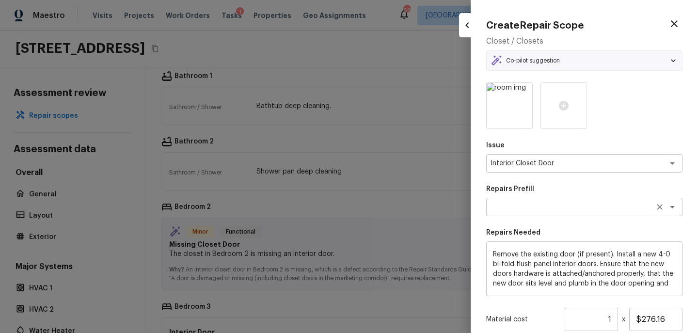
type textarea "Install New Sliding Closet Doors (4-0 Flush)"
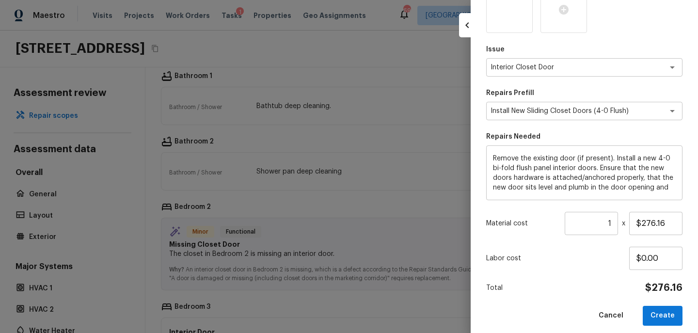
scroll to position [101, 0]
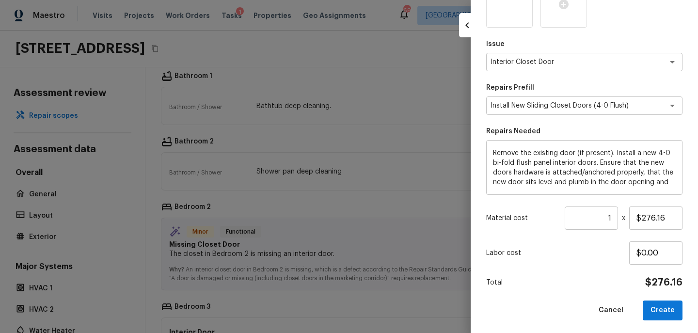
click at [653, 298] on div "Issue Interior Closet Door x ​ Repairs Prefill Install New Sliding Closet Doors…" at bounding box center [584, 150] width 196 height 339
click at [655, 302] on button "Create" at bounding box center [663, 310] width 40 height 20
type input "$0.00"
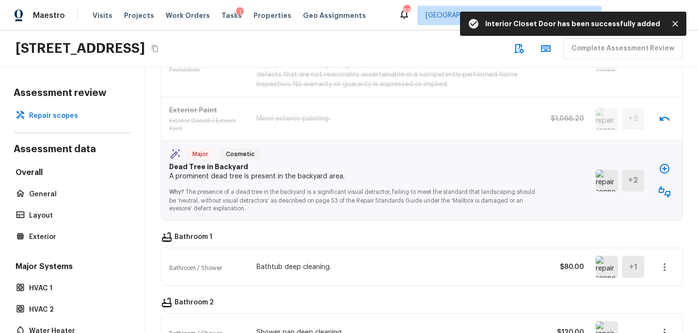
scroll to position [696, 0]
click at [609, 174] on img at bounding box center [607, 181] width 22 height 22
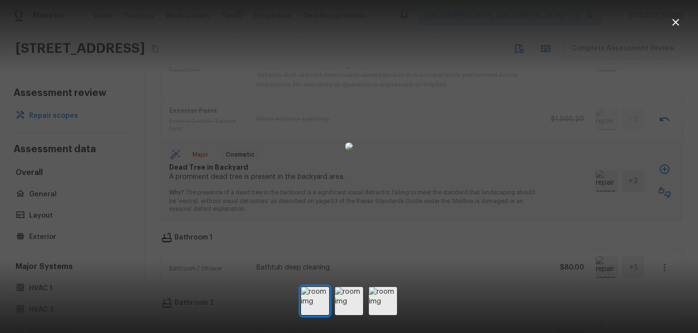
click at [604, 199] on div at bounding box center [349, 146] width 698 height 261
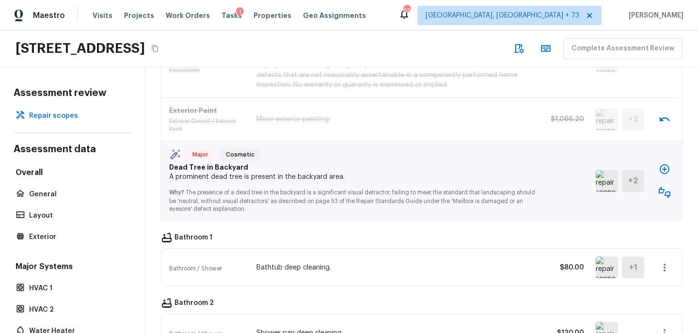
click at [606, 172] on img at bounding box center [607, 181] width 22 height 22
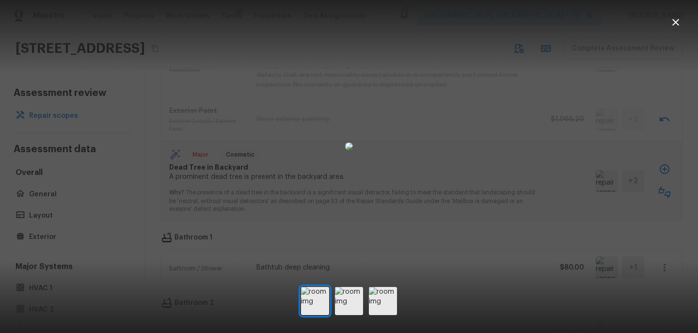
click at [611, 202] on div at bounding box center [349, 146] width 698 height 261
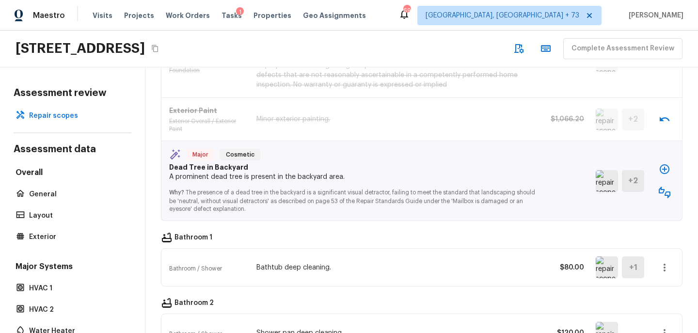
click at [665, 159] on button "button" at bounding box center [664, 168] width 19 height 19
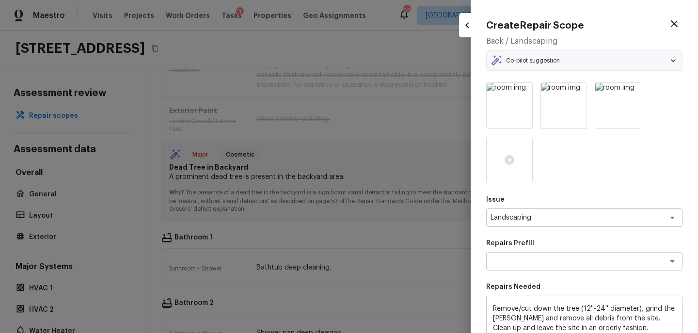
type textarea "Tree Removal"
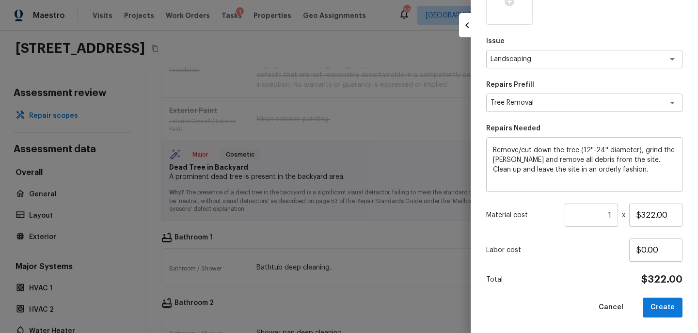
scroll to position [158, 0]
click at [662, 305] on button "Create" at bounding box center [663, 308] width 40 height 20
type input "$0.00"
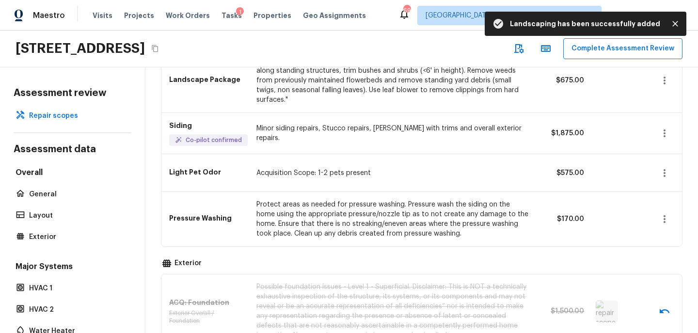
scroll to position [444, 0]
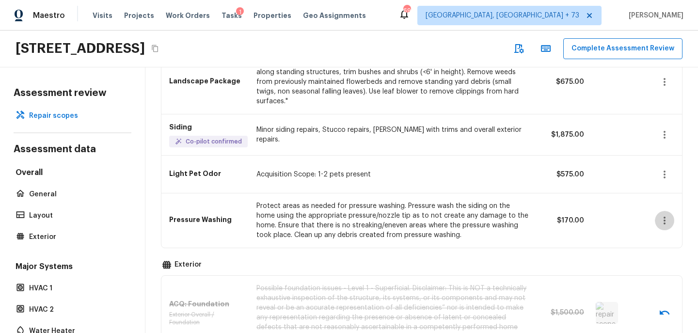
click at [665, 215] on icon "button" at bounding box center [665, 221] width 12 height 12
click at [658, 268] on li "Remove" at bounding box center [667, 267] width 45 height 29
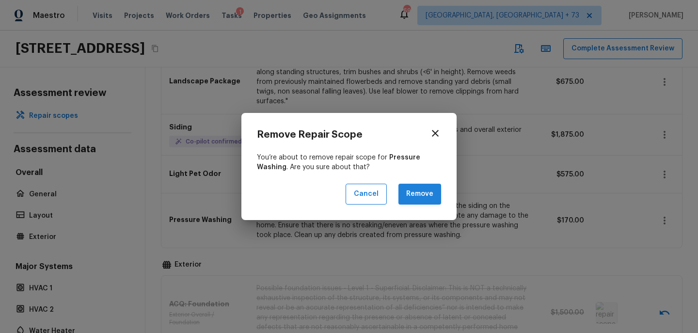
click at [425, 195] on button "Remove" at bounding box center [419, 194] width 43 height 21
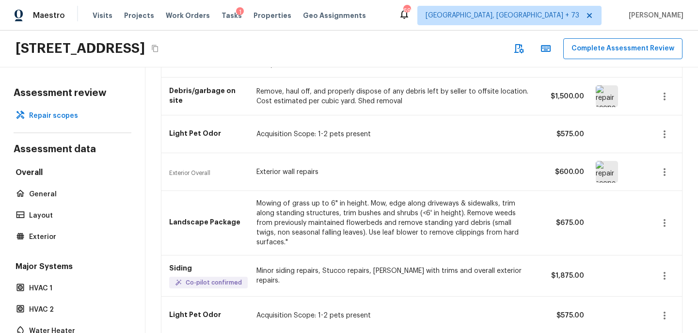
scroll to position [298, 0]
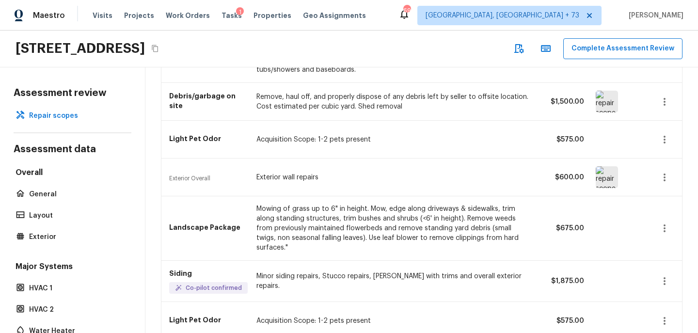
click at [598, 175] on img at bounding box center [607, 177] width 22 height 22
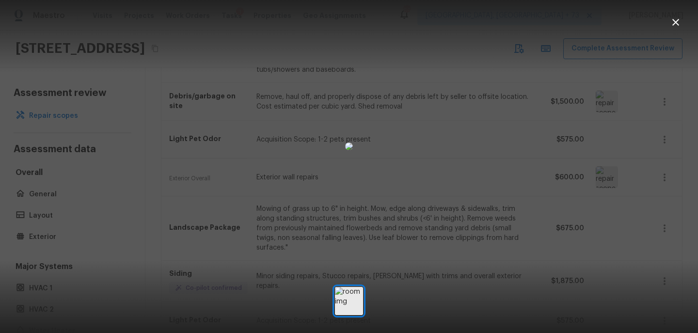
click at [551, 198] on div at bounding box center [349, 146] width 698 height 261
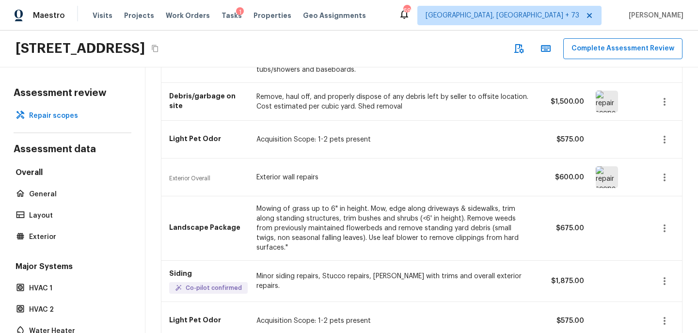
click at [603, 104] on img at bounding box center [607, 102] width 22 height 22
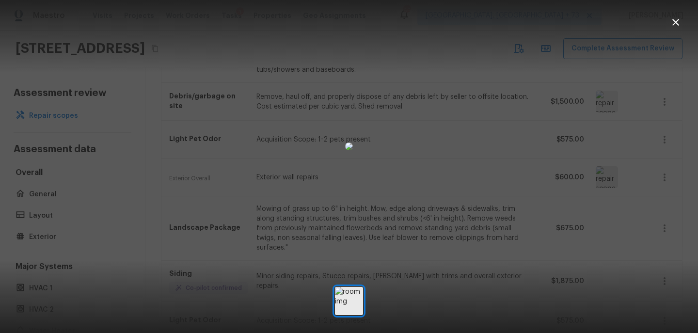
click at [572, 149] on div at bounding box center [349, 146] width 698 height 261
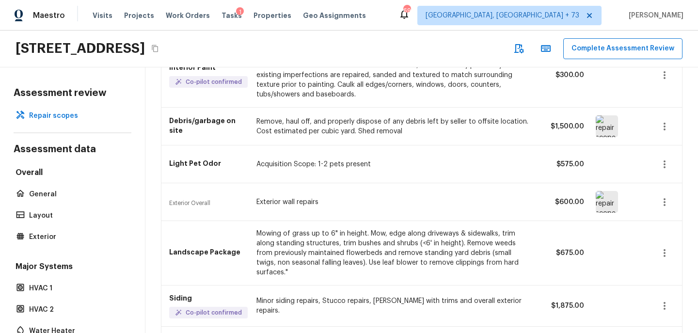
scroll to position [270, 0]
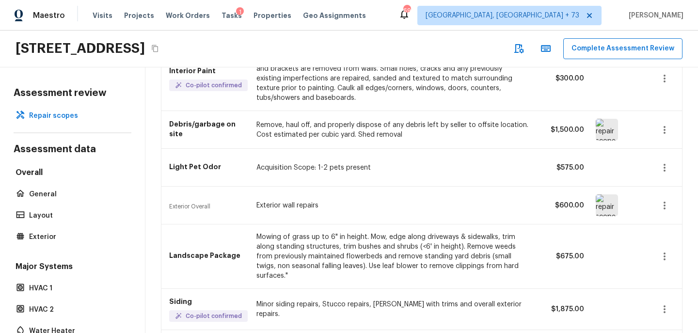
click at [665, 130] on icon "button" at bounding box center [665, 130] width 12 height 12
click at [669, 189] on li "Remove" at bounding box center [667, 186] width 45 height 29
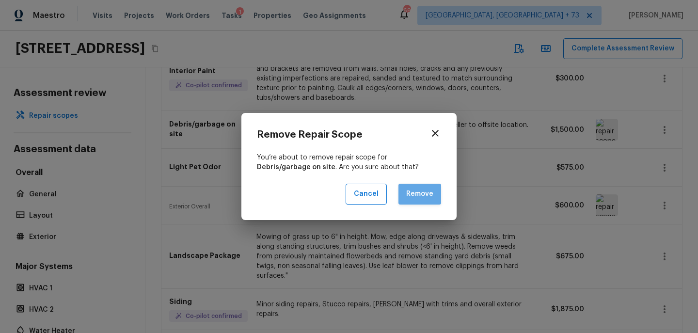
click at [426, 189] on button "Remove" at bounding box center [419, 194] width 43 height 21
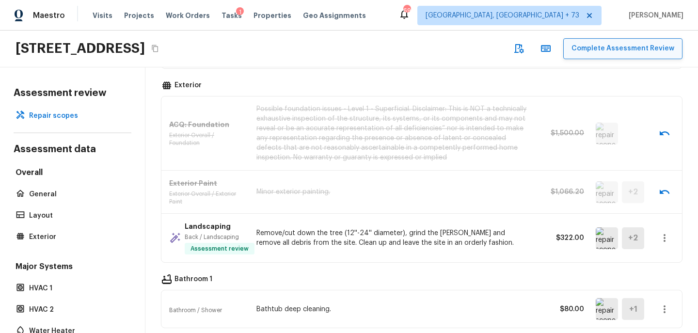
scroll to position [619, 0]
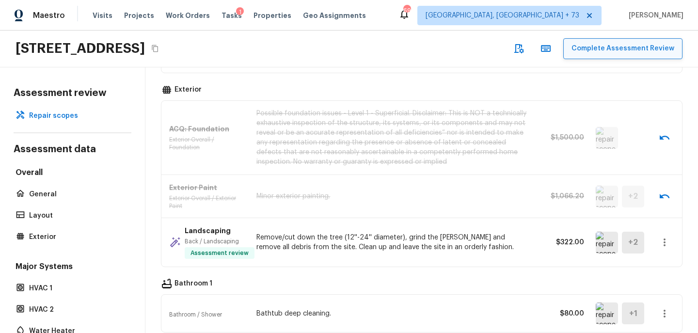
click at [595, 46] on button "Complete Assessment Review" at bounding box center [622, 48] width 119 height 21
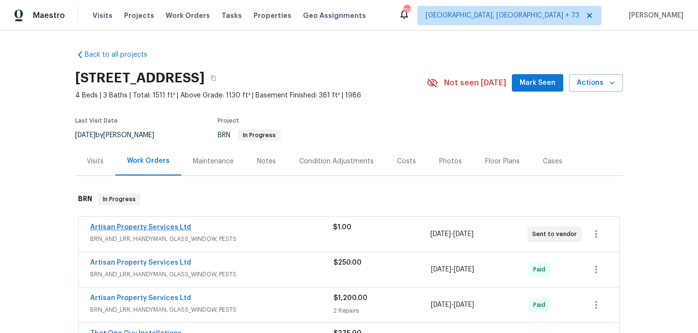
click at [153, 226] on link "Artisan Property Services Ltd" at bounding box center [140, 227] width 101 height 7
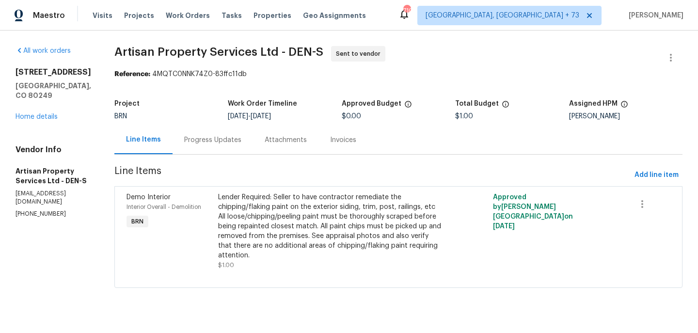
click at [204, 139] on div "Progress Updates" at bounding box center [212, 140] width 57 height 10
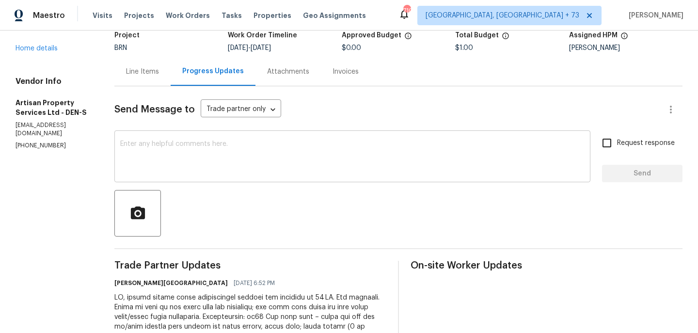
scroll to position [46, 0]
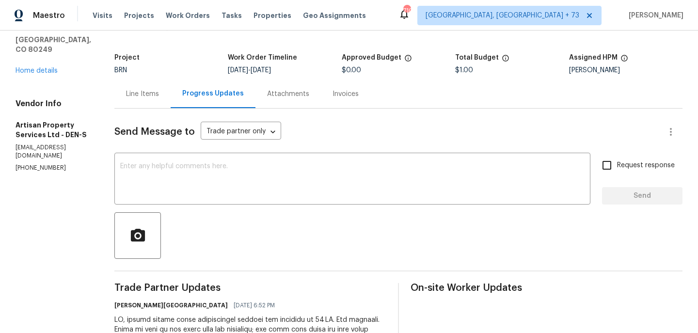
click at [134, 97] on div "Line Items" at bounding box center [142, 94] width 33 height 10
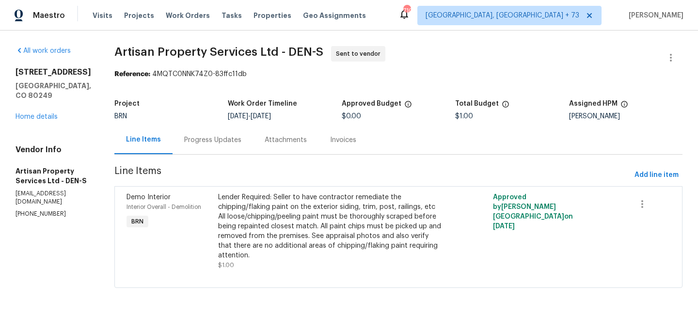
click at [236, 226] on div "Lender Required: Seller to have contractor remediate the chipping/flaking paint…" at bounding box center [329, 226] width 223 height 68
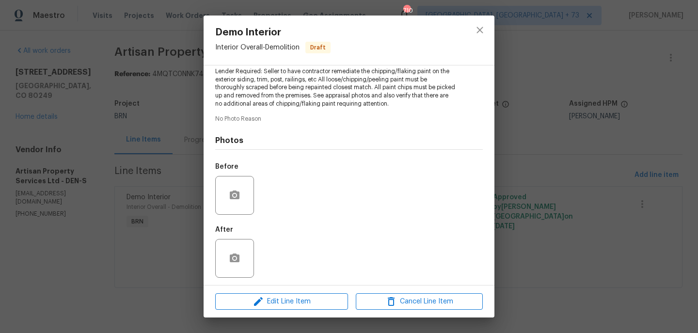
scroll to position [110, 0]
click at [488, 26] on button "close" at bounding box center [479, 29] width 23 height 23
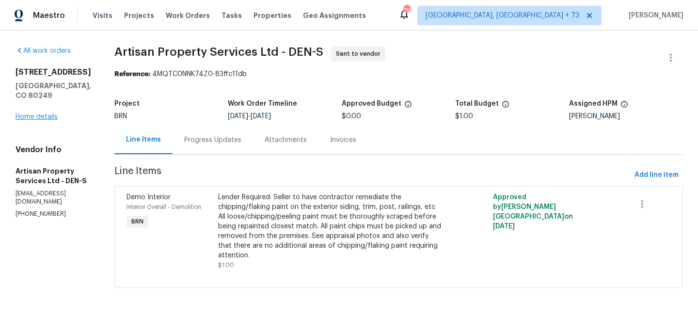
click at [33, 115] on link "Home details" at bounding box center [37, 116] width 42 height 7
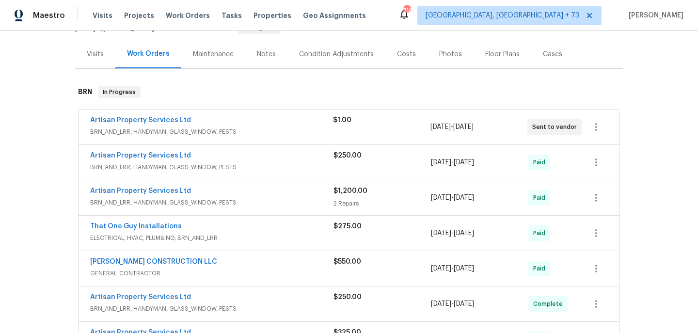
scroll to position [129, 0]
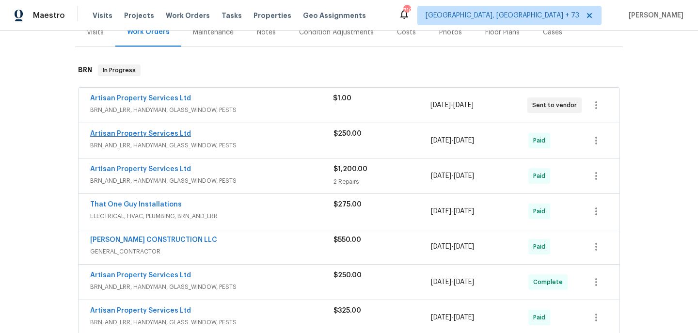
click at [156, 130] on link "Artisan Property Services Ltd" at bounding box center [140, 133] width 101 height 7
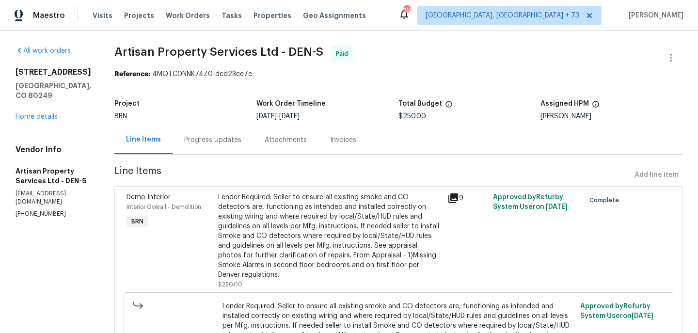
click at [269, 205] on div "Lender Required: Seller to ensure all existing smoke and CO detectors are, func…" at bounding box center [329, 235] width 223 height 87
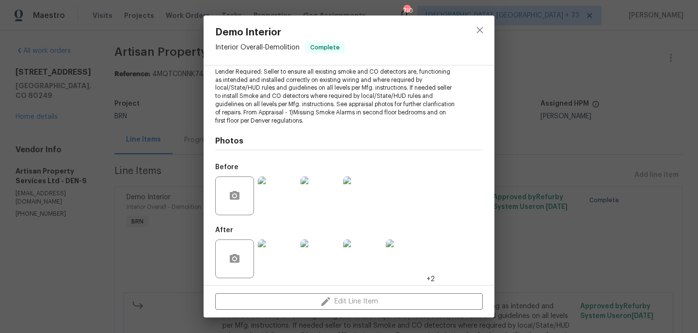
scroll to position [110, 0]
click at [281, 199] on img at bounding box center [277, 196] width 39 height 39
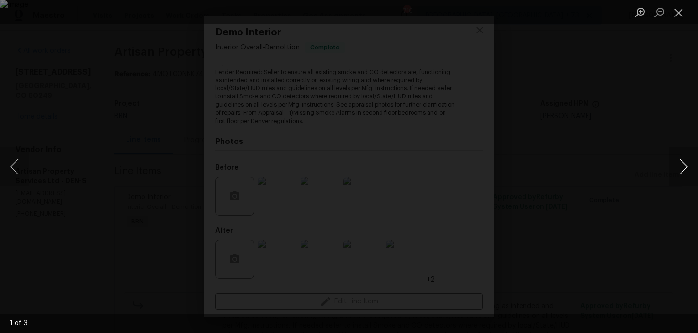
click at [693, 162] on button "Next image" at bounding box center [683, 166] width 29 height 39
click at [694, 163] on button "Next image" at bounding box center [683, 166] width 29 height 39
click at [654, 181] on div "Lightbox" at bounding box center [349, 166] width 698 height 333
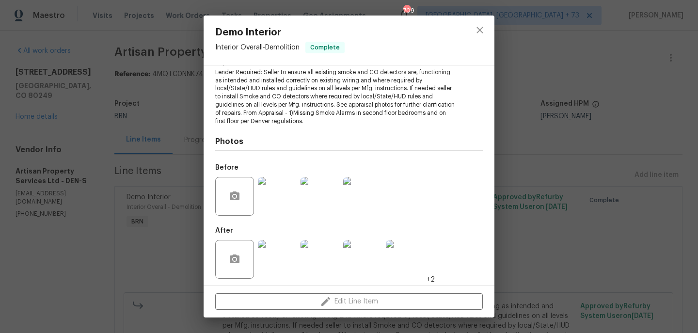
click at [287, 257] on img at bounding box center [277, 259] width 39 height 39
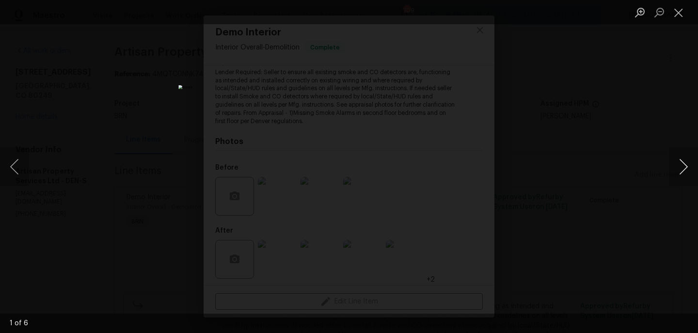
click at [690, 161] on button "Next image" at bounding box center [683, 166] width 29 height 39
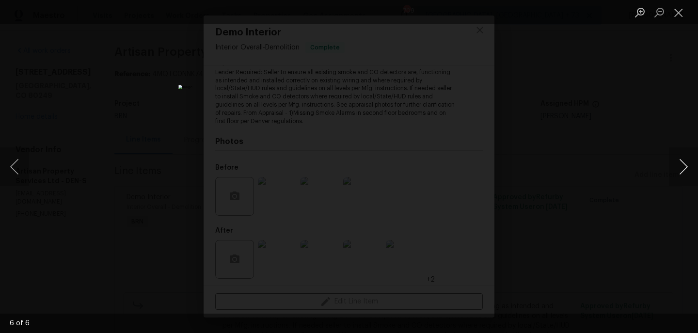
click at [679, 168] on button "Next image" at bounding box center [683, 166] width 29 height 39
click at [534, 170] on div "Lightbox" at bounding box center [349, 166] width 698 height 333
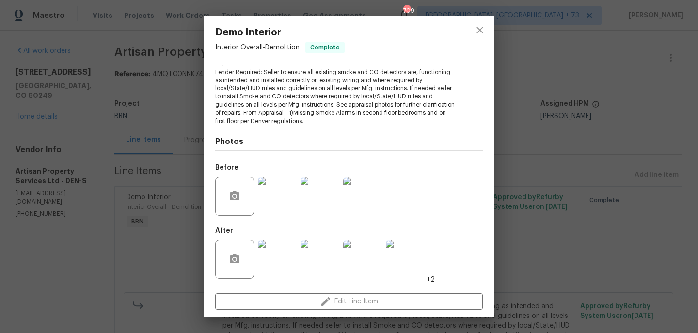
click at [283, 189] on img at bounding box center [277, 196] width 39 height 39
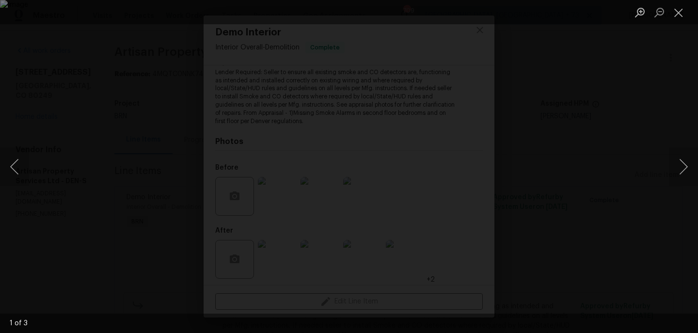
click at [644, 70] on div "Lightbox" at bounding box center [349, 166] width 698 height 333
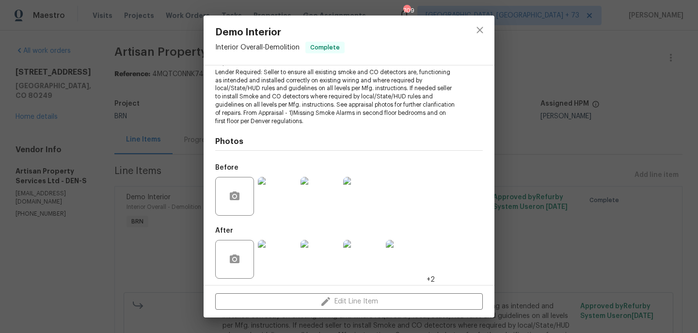
click at [523, 113] on div "Demo Interior Interior Overall - Demolition Complete Vendor Artisan Property Se…" at bounding box center [349, 166] width 698 height 333
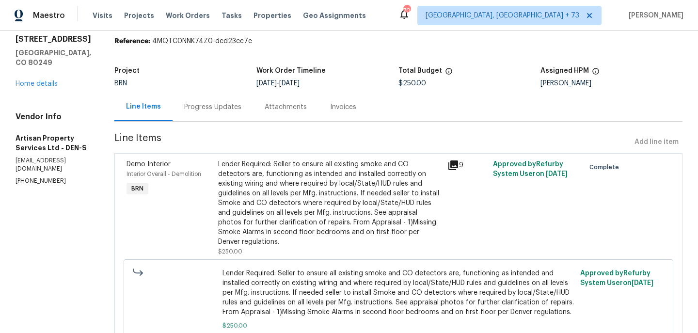
scroll to position [24, 0]
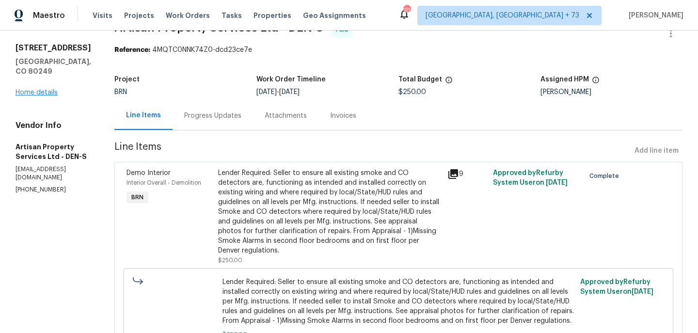
click at [39, 96] on link "Home details" at bounding box center [37, 92] width 42 height 7
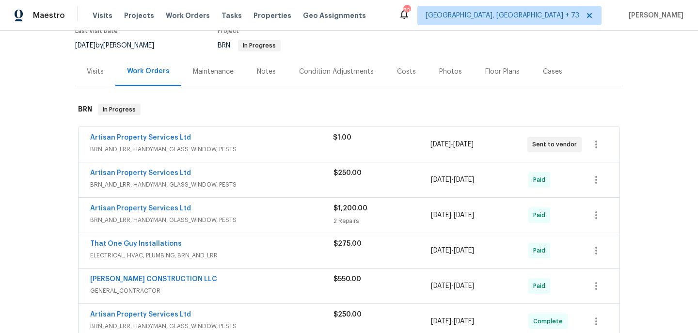
scroll to position [110, 0]
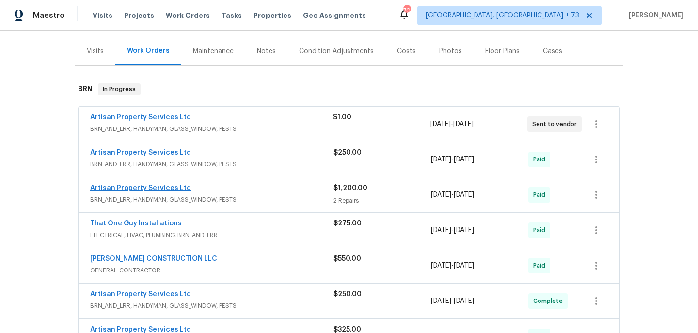
click at [172, 185] on link "Artisan Property Services Ltd" at bounding box center [140, 188] width 101 height 7
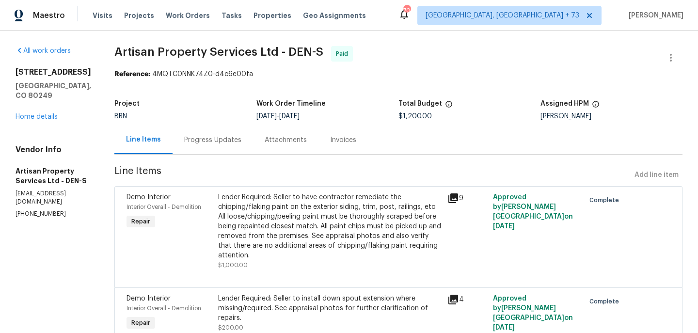
click at [290, 218] on div "Lender Required: Seller to have contractor remediate the chipping/flaking paint…" at bounding box center [329, 226] width 223 height 68
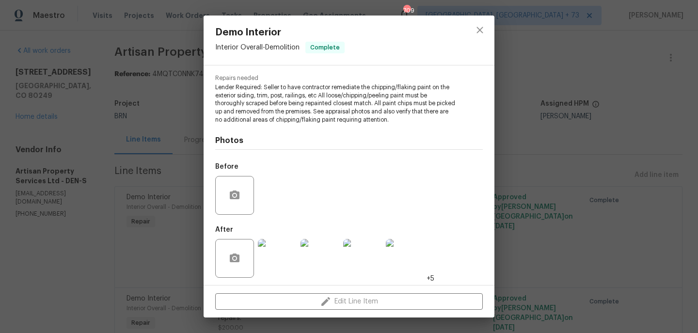
scroll to position [94, 0]
click at [277, 254] on img at bounding box center [277, 258] width 39 height 39
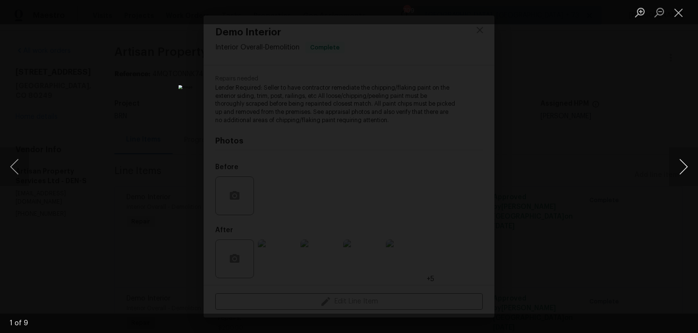
click at [695, 168] on button "Next image" at bounding box center [683, 166] width 29 height 39
click at [695, 167] on button "Next image" at bounding box center [683, 166] width 29 height 39
click at [696, 167] on button "Next image" at bounding box center [683, 166] width 29 height 39
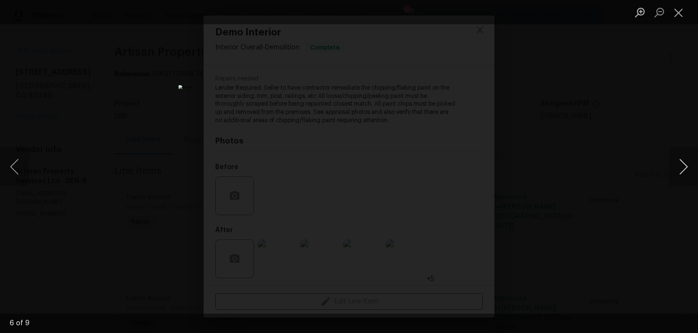
click at [696, 167] on button "Next image" at bounding box center [683, 166] width 29 height 39
click at [674, 178] on button "Next image" at bounding box center [683, 166] width 29 height 39
click at [553, 180] on div "Lightbox" at bounding box center [349, 166] width 698 height 333
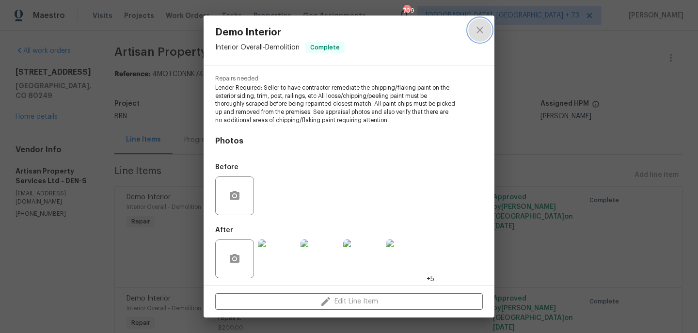
click at [478, 31] on icon "close" at bounding box center [479, 30] width 6 height 6
